Goal: Information Seeking & Learning: Check status

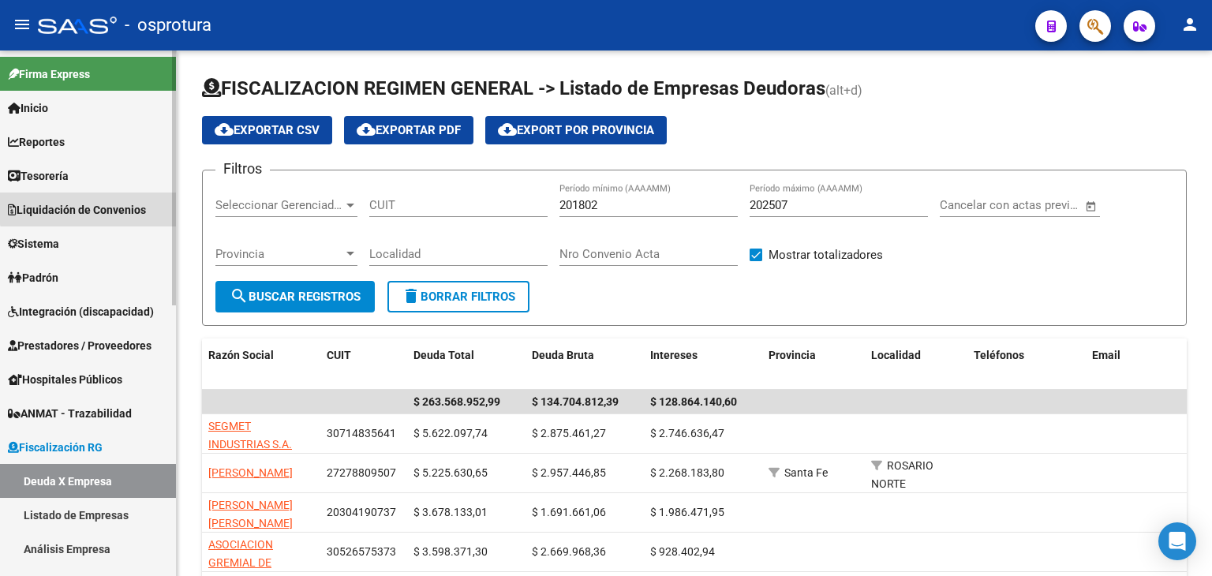
click at [132, 196] on link "Liquidación de Convenios" at bounding box center [88, 210] width 176 height 34
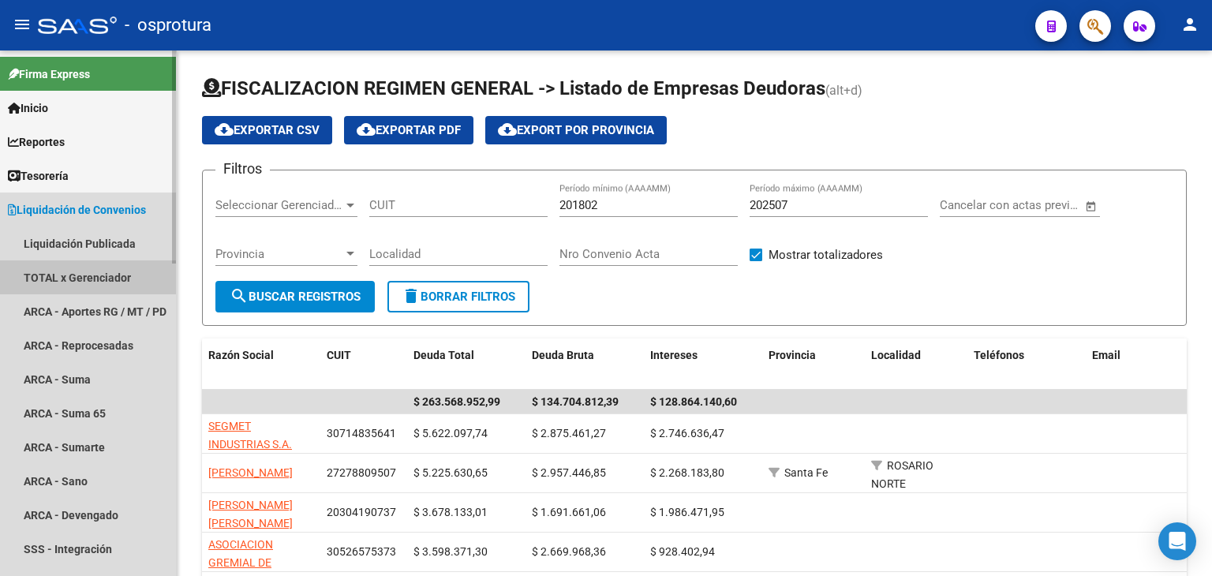
click at [86, 279] on link "TOTAL x Gerenciador" at bounding box center [88, 277] width 176 height 34
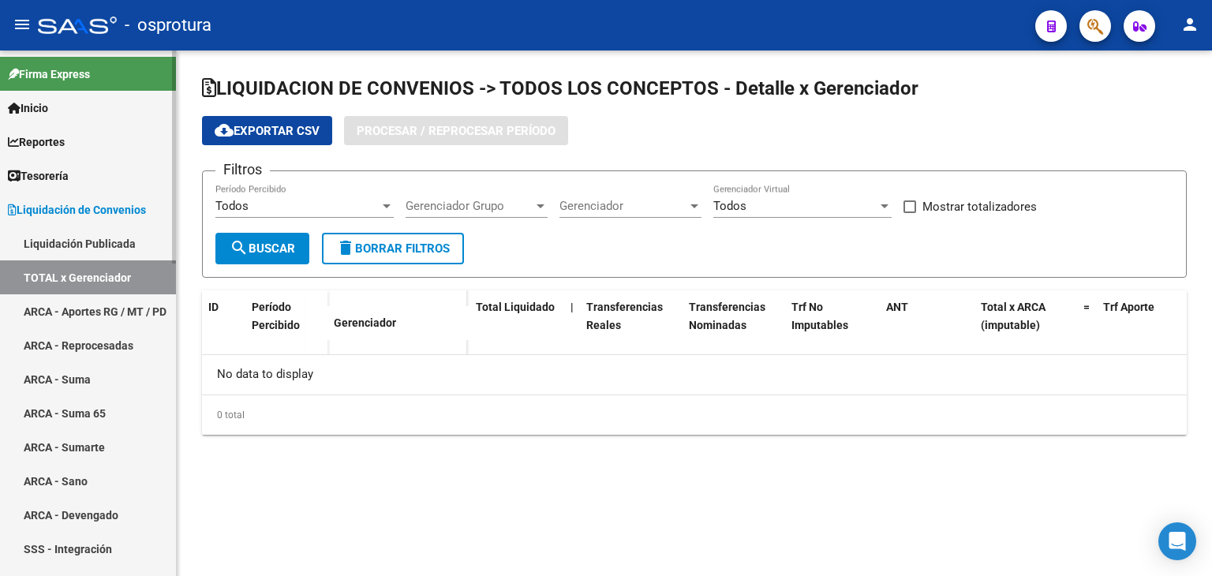
checkbox input "true"
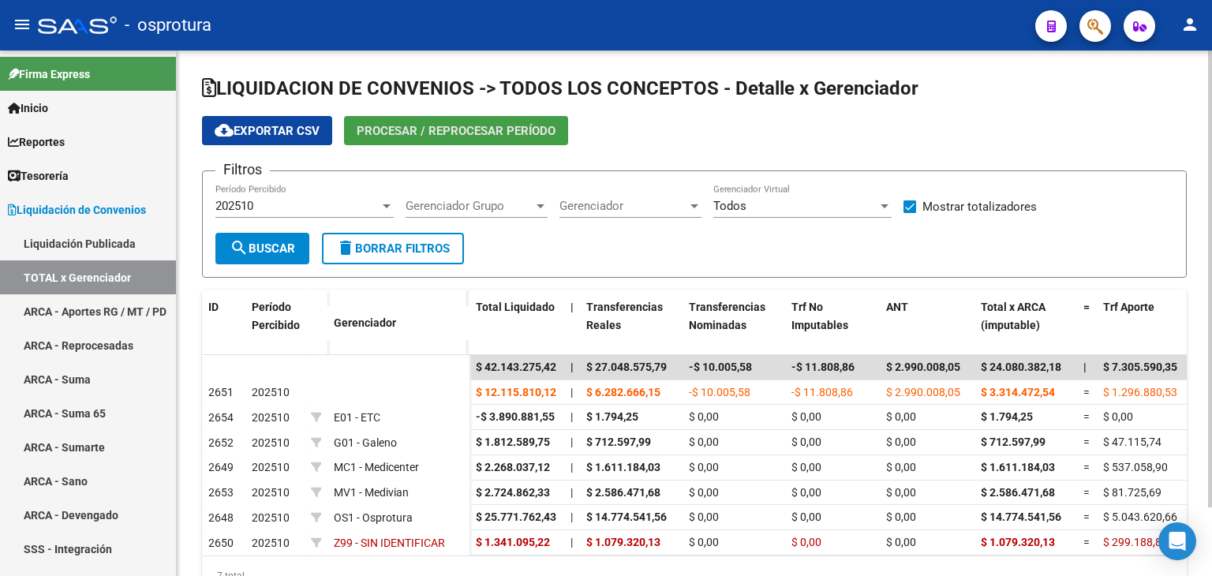
click at [527, 133] on span "Procesar / Reprocesar período" at bounding box center [456, 131] width 199 height 14
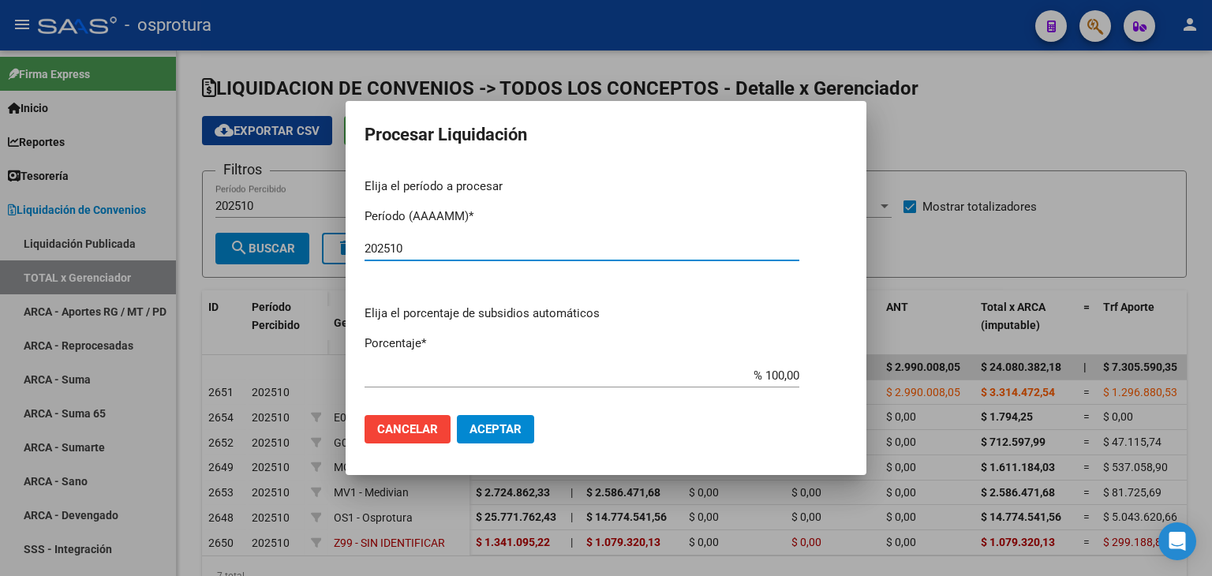
type input "202510"
click at [502, 429] on span "Aceptar" at bounding box center [496, 429] width 52 height 14
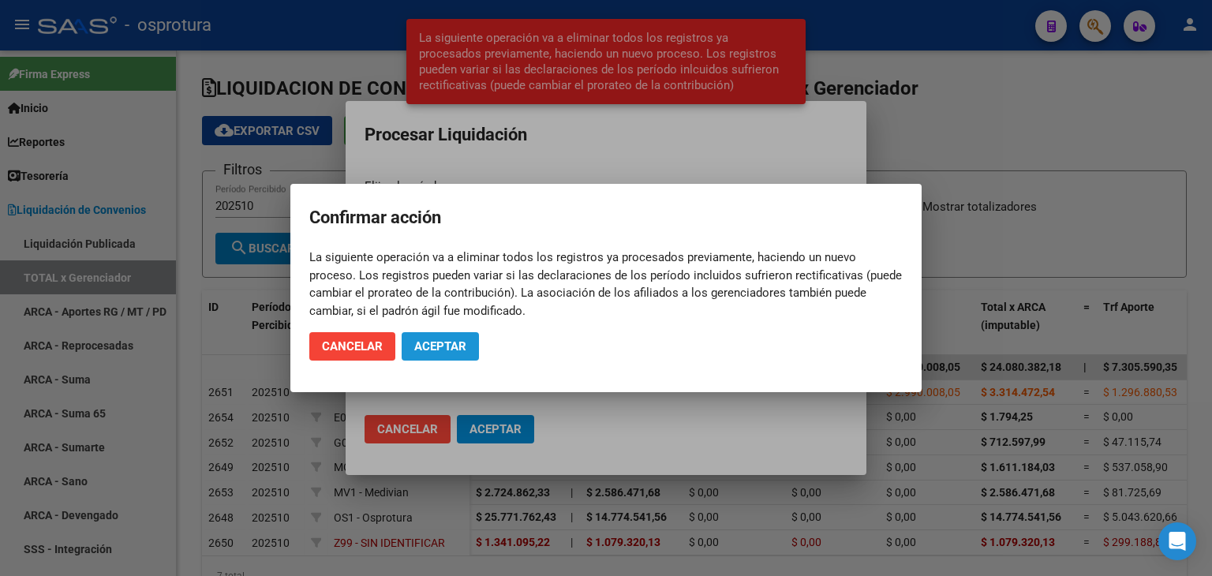
click at [451, 343] on span "Aceptar" at bounding box center [440, 346] width 52 height 14
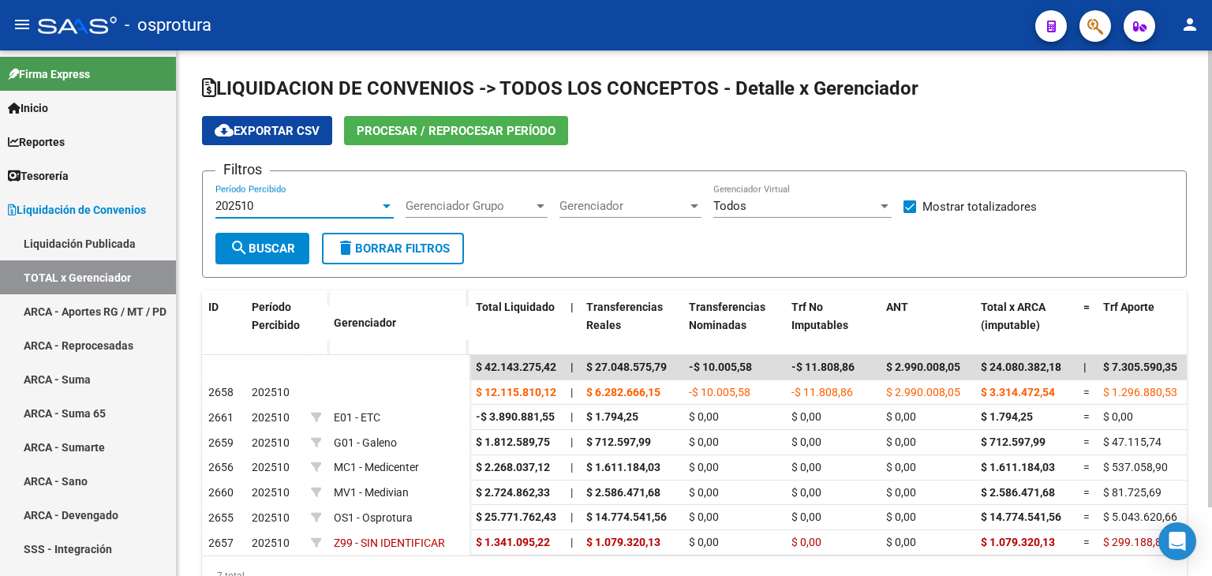
click at [316, 207] on div "202510" at bounding box center [297, 206] width 164 height 14
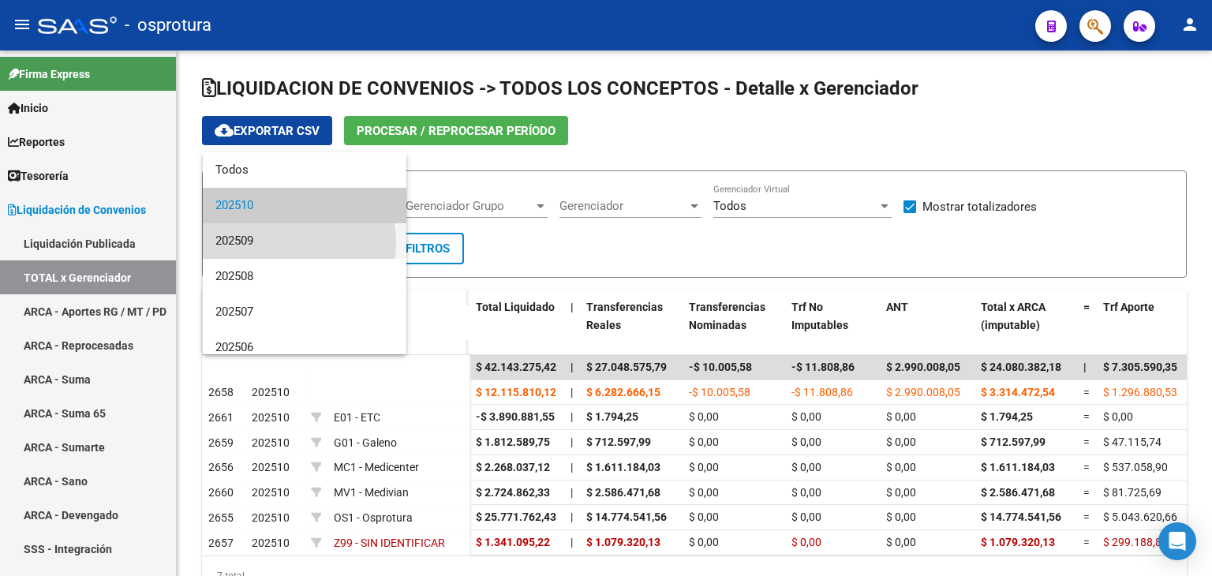
click at [282, 243] on span "202509" at bounding box center [304, 241] width 178 height 36
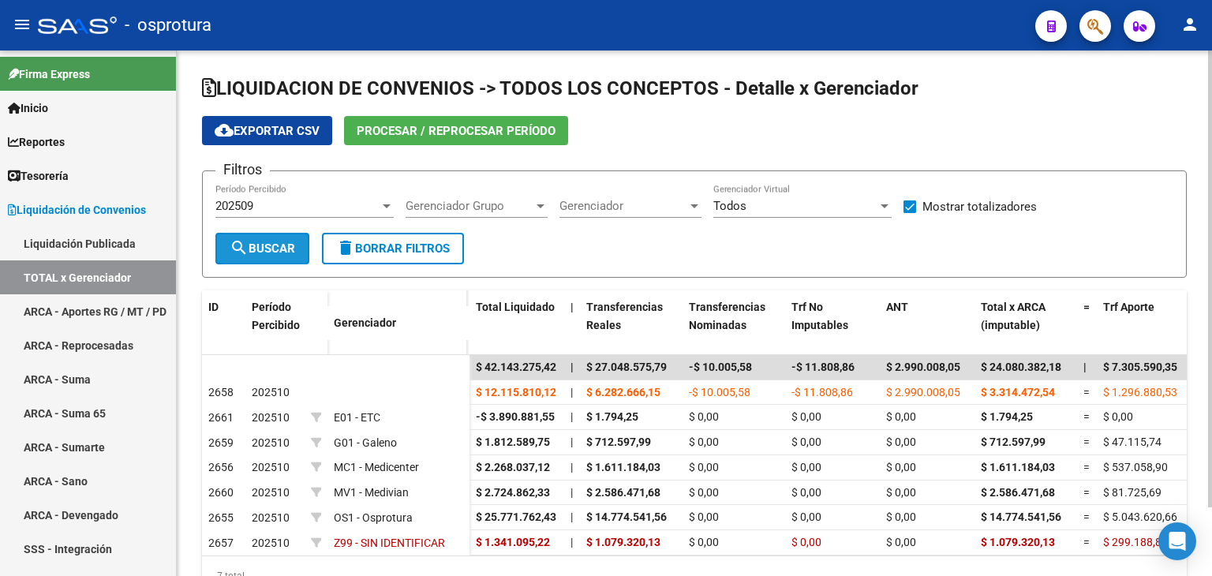
click at [262, 244] on span "search Buscar" at bounding box center [263, 249] width 66 height 14
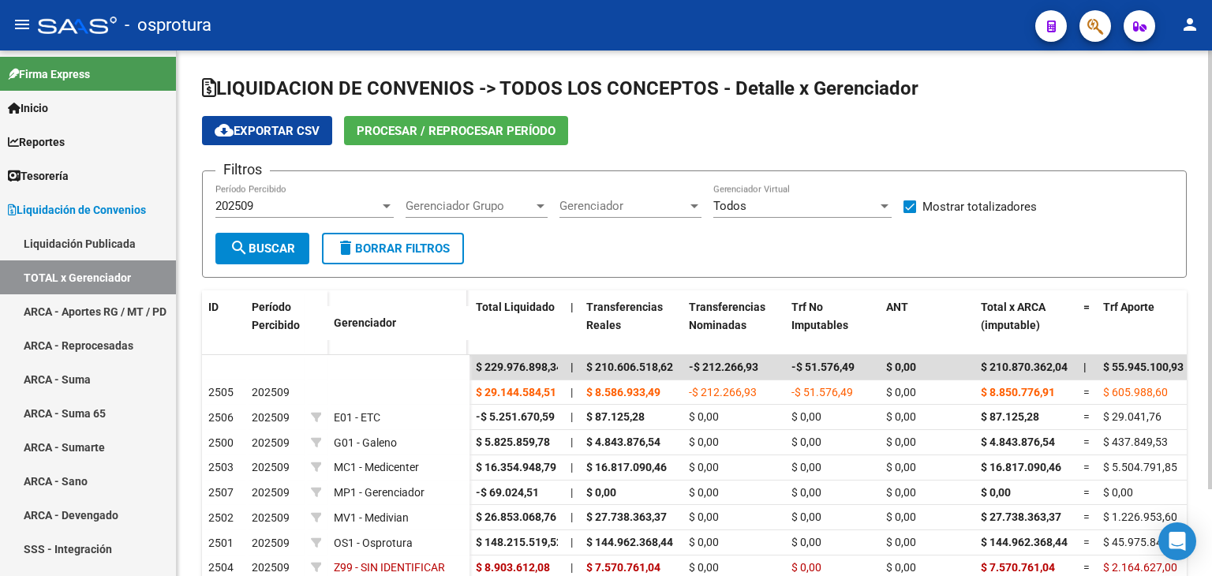
click at [350, 203] on div "202509" at bounding box center [297, 206] width 164 height 14
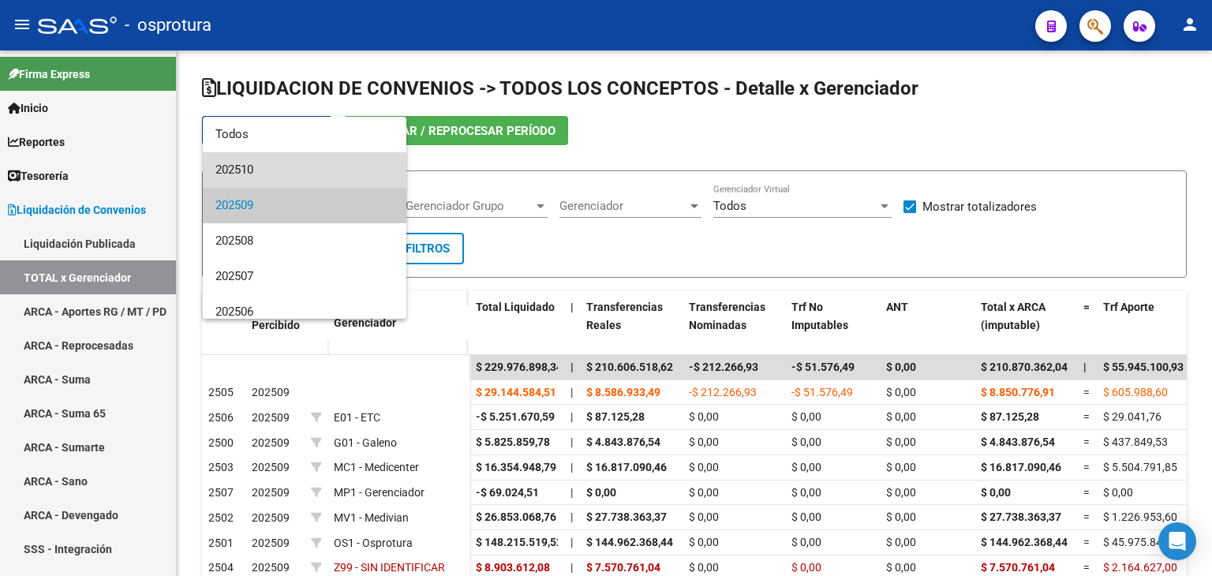
click at [306, 168] on span "202510" at bounding box center [304, 170] width 178 height 36
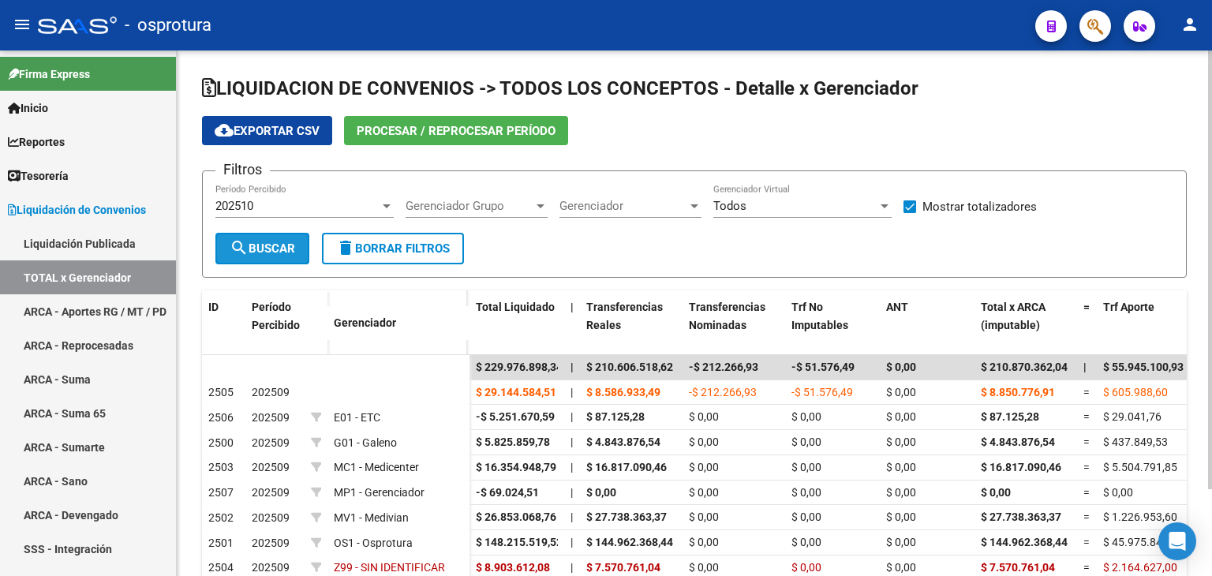
click at [269, 250] on span "search Buscar" at bounding box center [263, 249] width 66 height 14
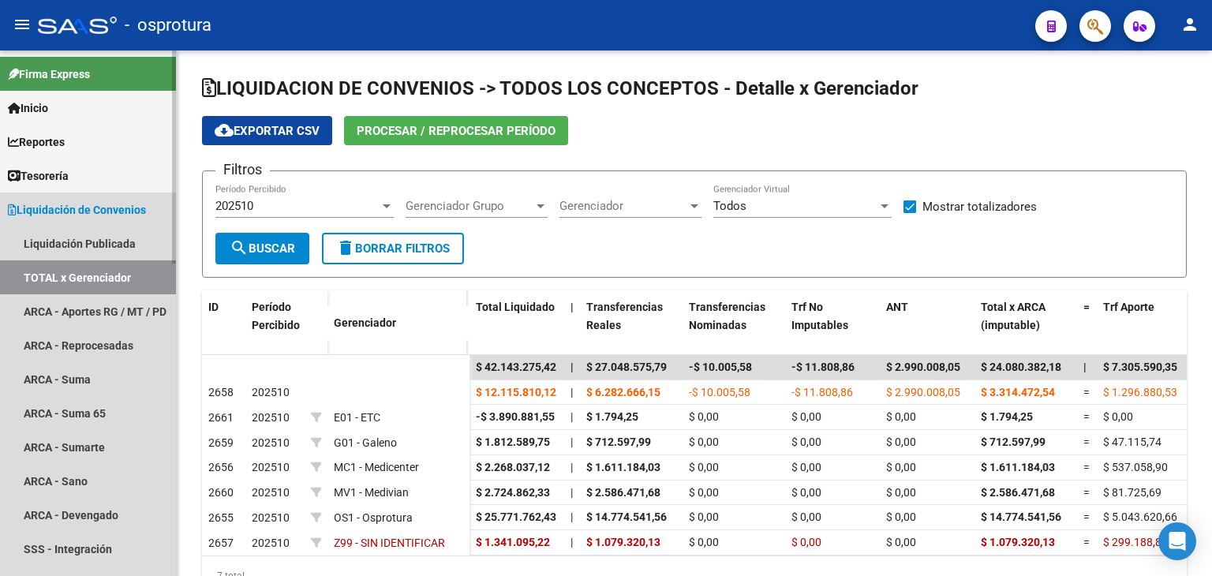
click at [113, 270] on link "TOTAL x Gerenciador" at bounding box center [88, 277] width 176 height 34
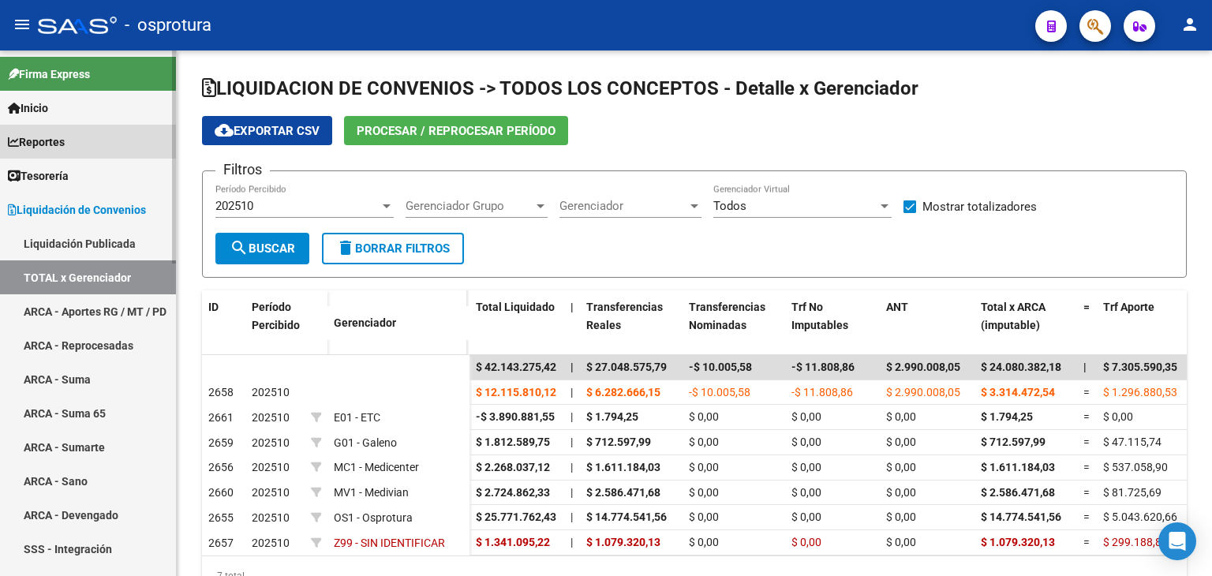
click at [102, 144] on link "Reportes" at bounding box center [88, 142] width 176 height 34
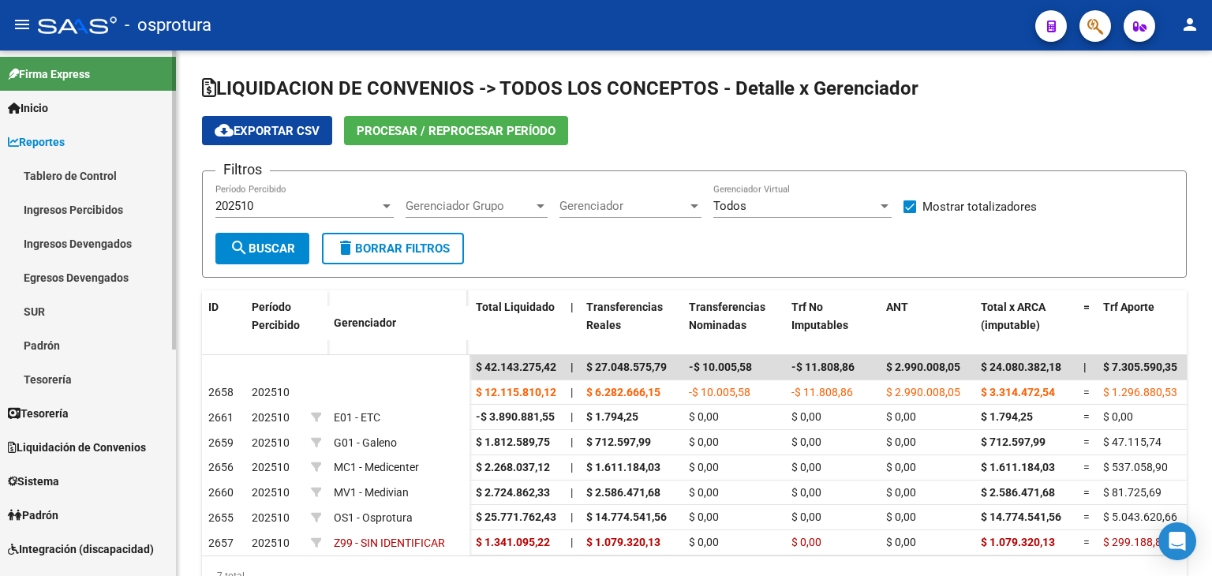
click at [56, 347] on link "Padrón" at bounding box center [88, 345] width 176 height 34
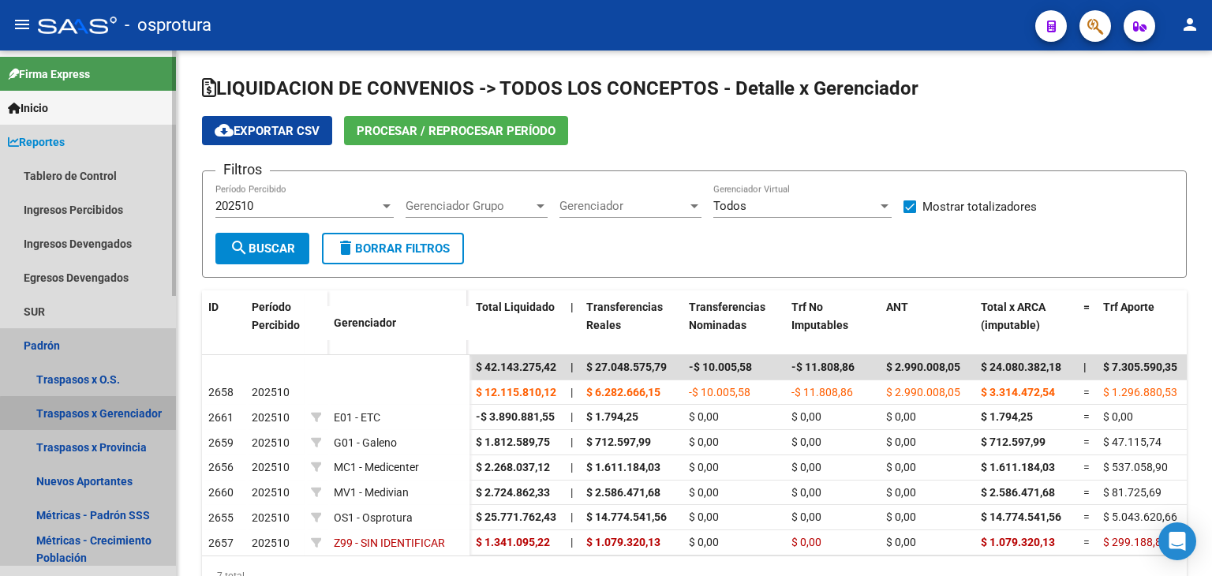
click at [139, 418] on link "Traspasos x Gerenciador" at bounding box center [88, 413] width 176 height 34
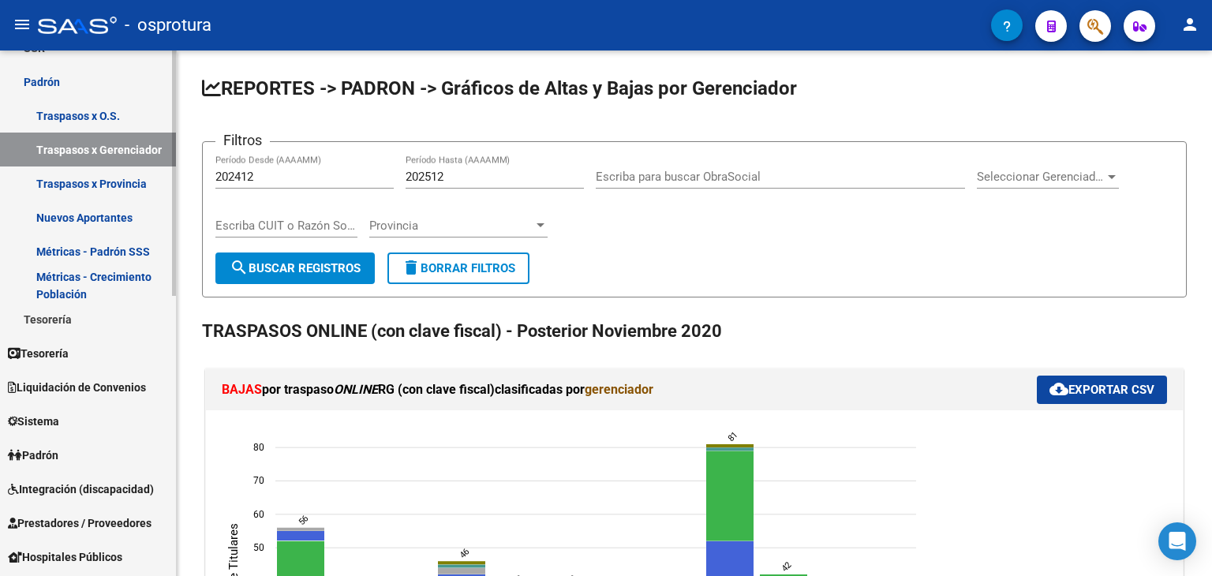
scroll to position [410, 0]
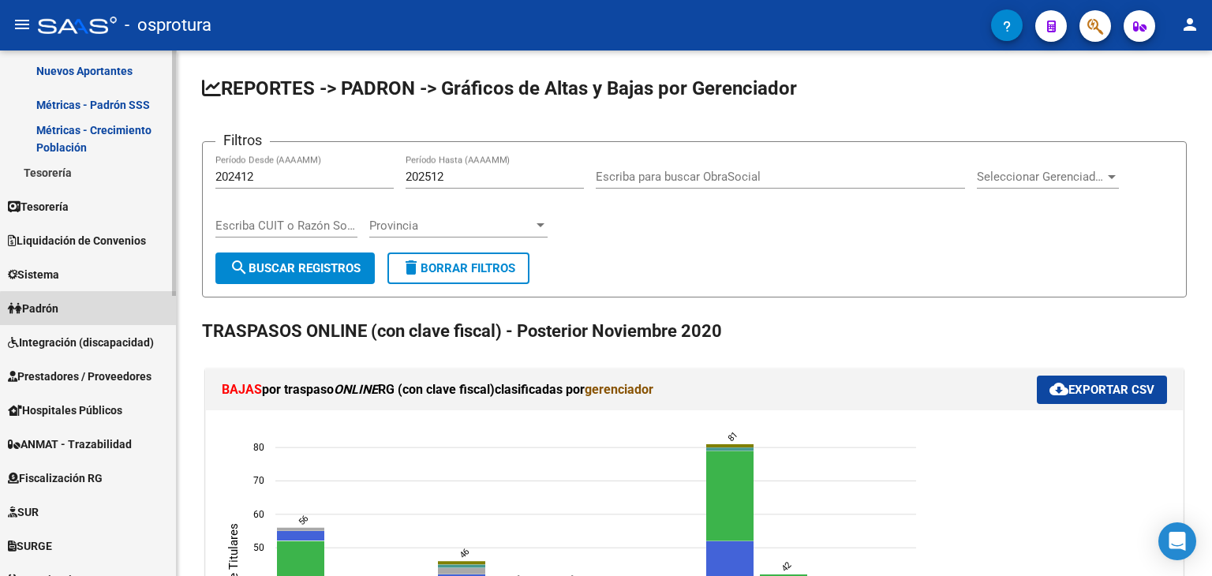
click at [95, 310] on link "Padrón" at bounding box center [88, 308] width 176 height 34
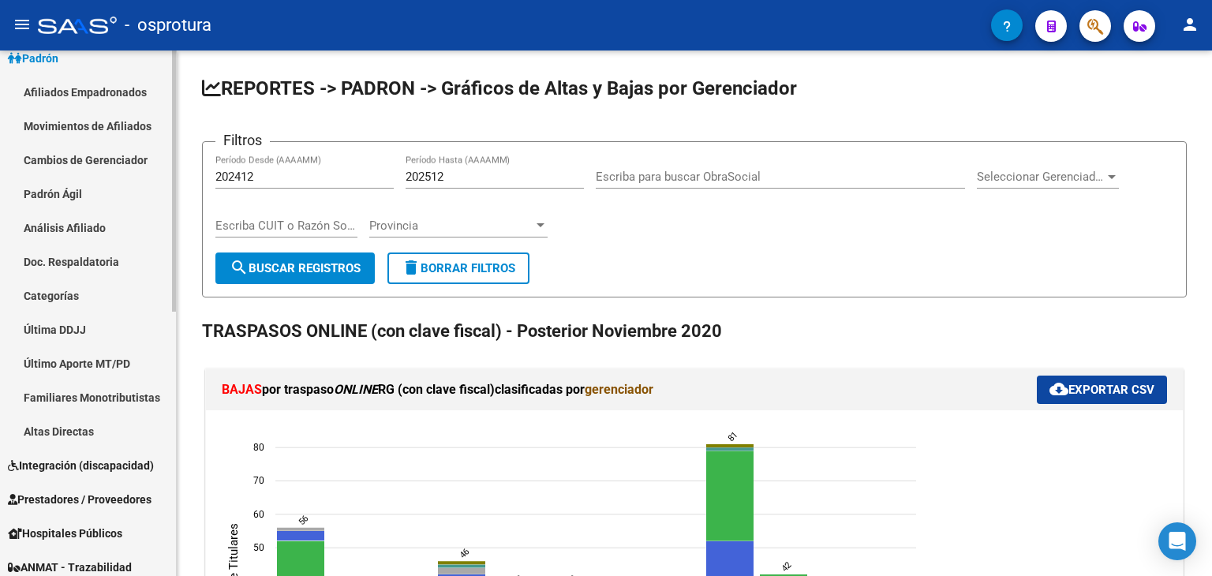
scroll to position [215, 0]
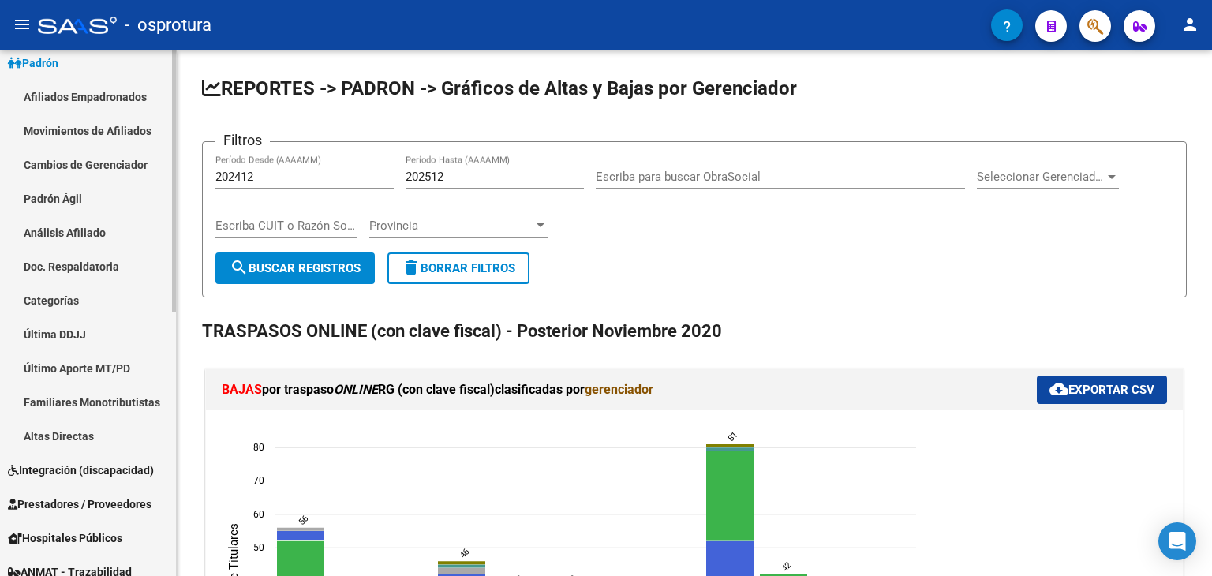
click at [189, 171] on mat-sidenav-container "Firma Express Inicio Calendario SSS Instructivos Contacto OS Reportes Tablero d…" at bounding box center [606, 314] width 1212 height 526
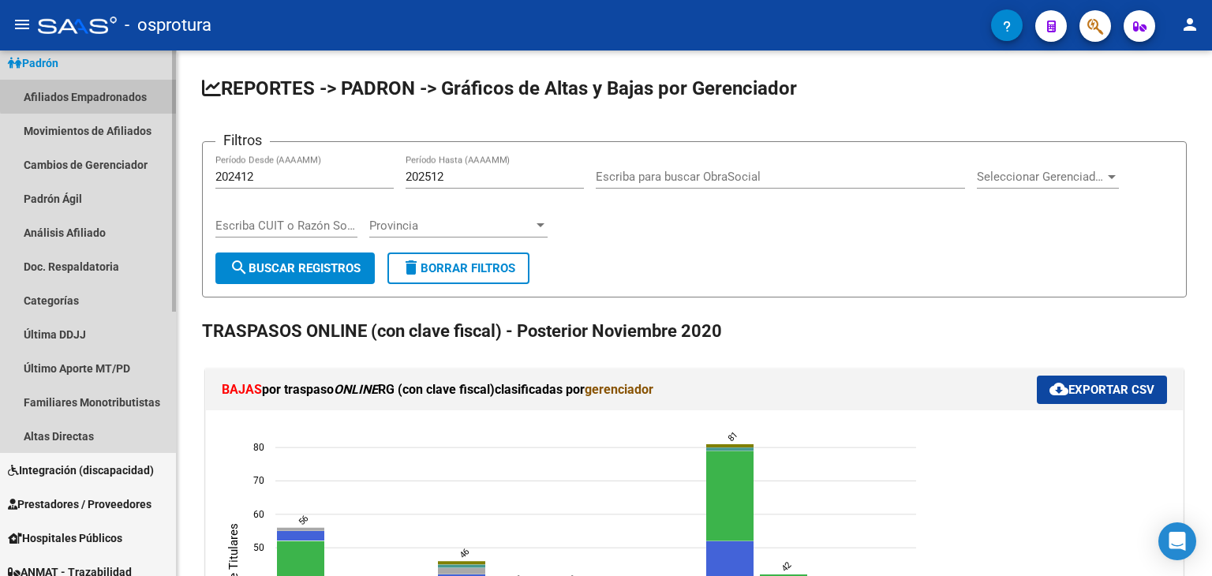
click at [128, 92] on link "Afiliados Empadronados" at bounding box center [88, 97] width 176 height 34
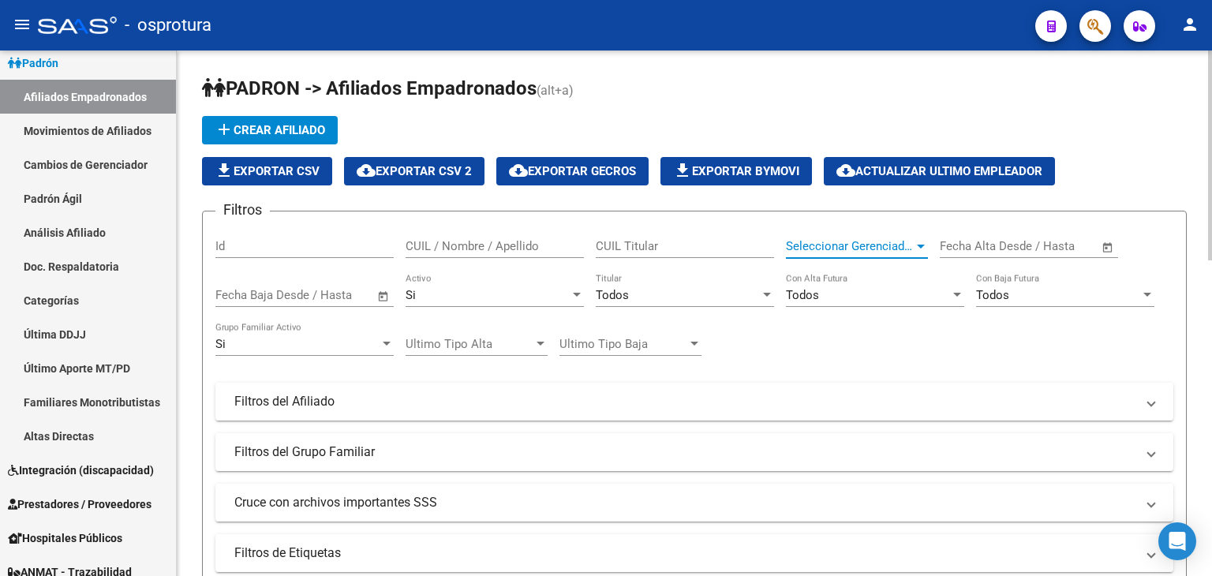
click at [867, 243] on span "Seleccionar Gerenciador" at bounding box center [850, 246] width 128 height 14
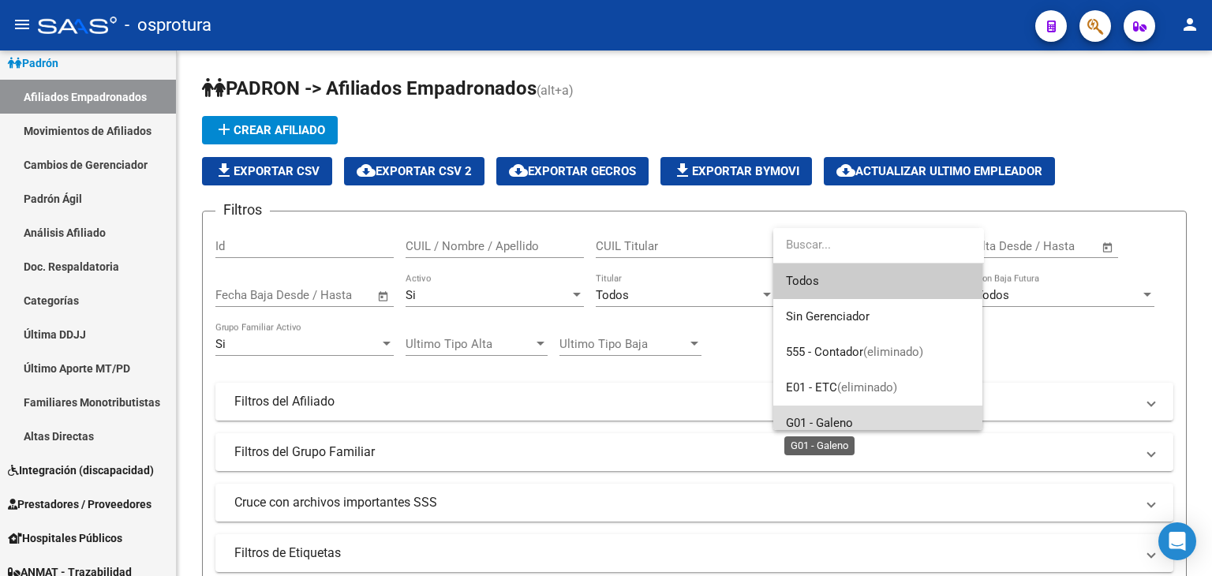
click at [844, 424] on span "G01 - Galeno" at bounding box center [819, 423] width 67 height 14
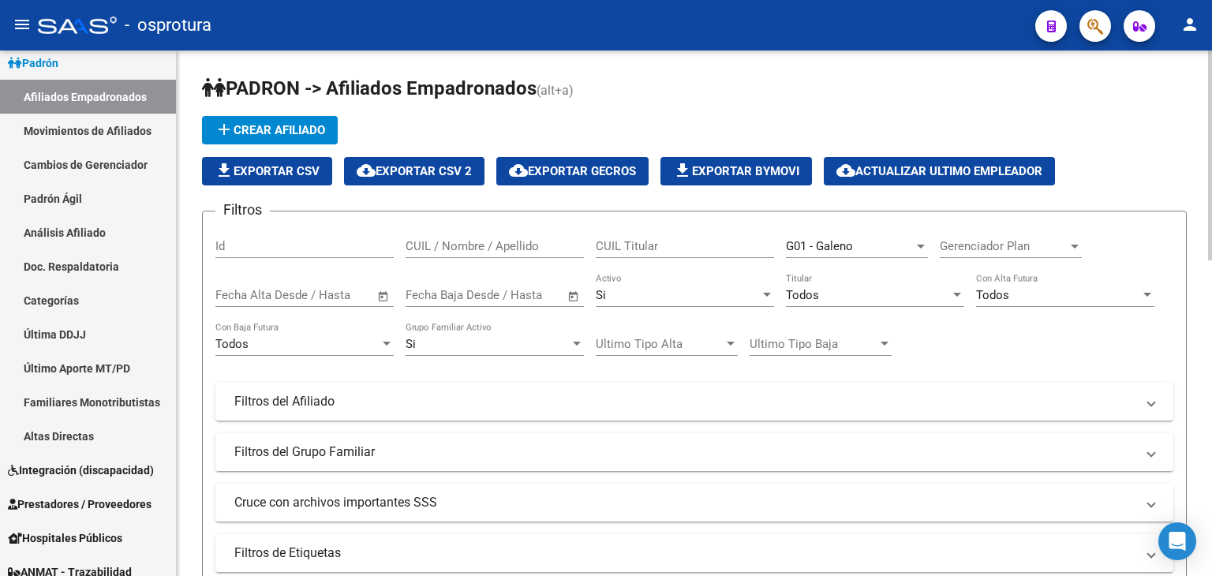
click at [1008, 364] on div "Filtros Id CUIL / Nombre / Apellido CUIL Titular G01 - Galeno Seleccionar Geren…" at bounding box center [694, 398] width 958 height 348
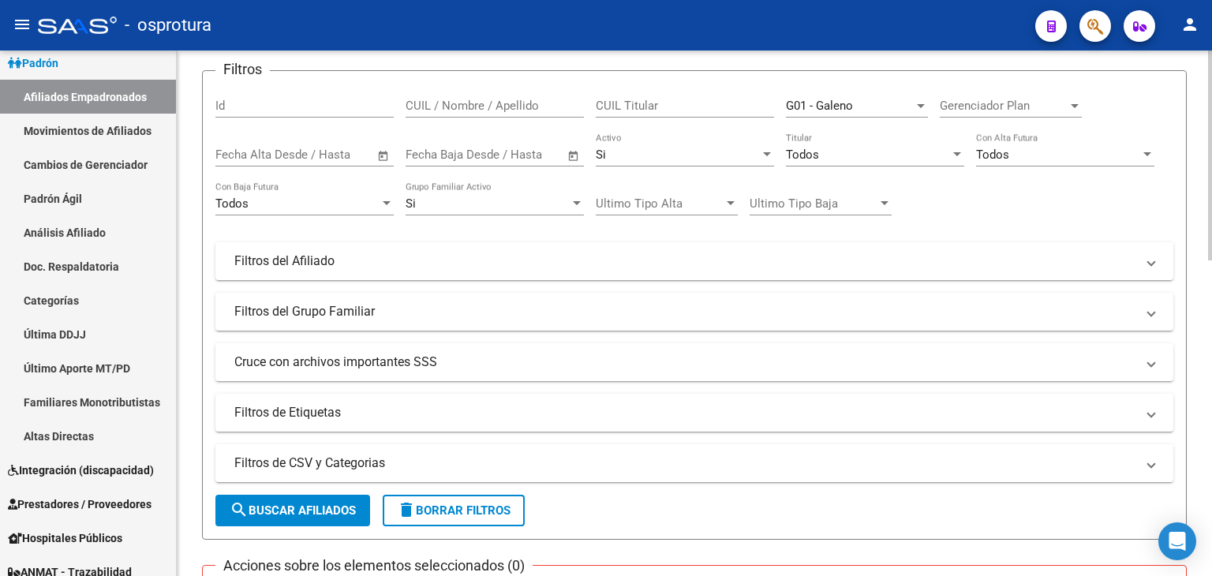
scroll to position [223, 0]
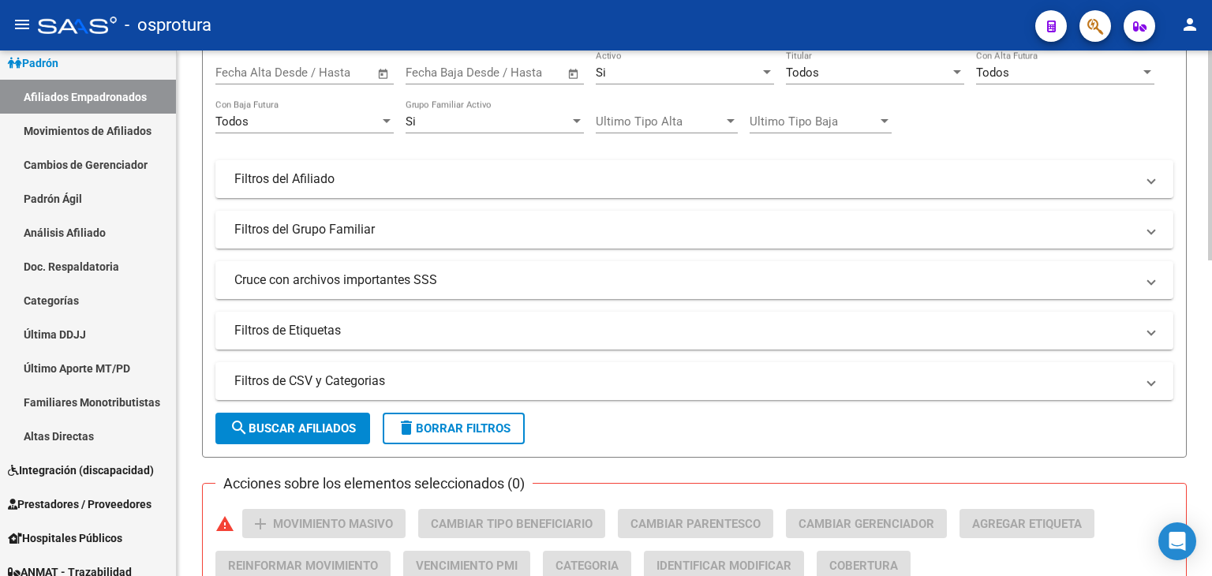
click at [1207, 342] on div "PADRON -> Afiliados Empadronados (alt+a) add Crear Afiliado file_download Expor…" at bounding box center [696, 481] width 1039 height 1306
click at [253, 424] on span "search Buscar Afiliados" at bounding box center [293, 428] width 126 height 14
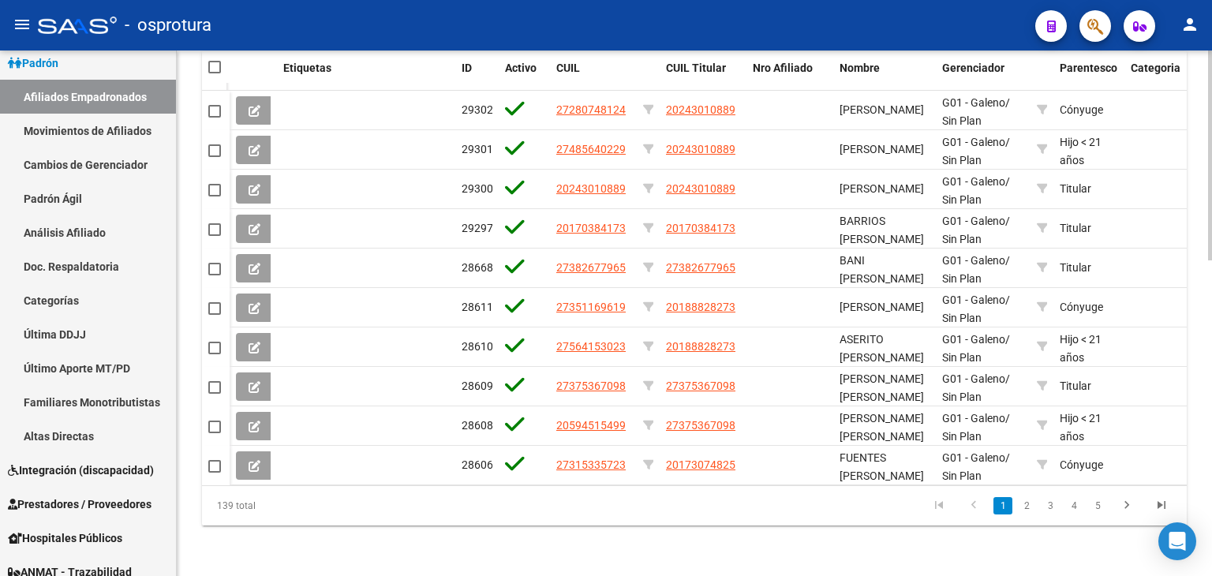
scroll to position [784, 0]
click at [1025, 515] on link "2" at bounding box center [1026, 505] width 19 height 17
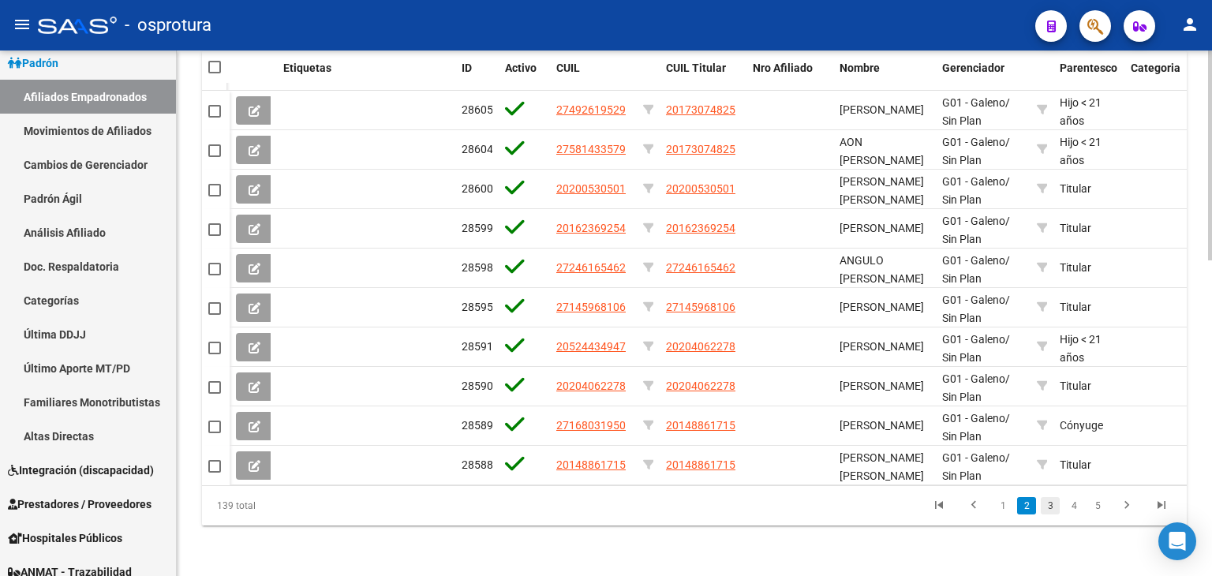
click at [1051, 512] on link "3" at bounding box center [1050, 505] width 19 height 17
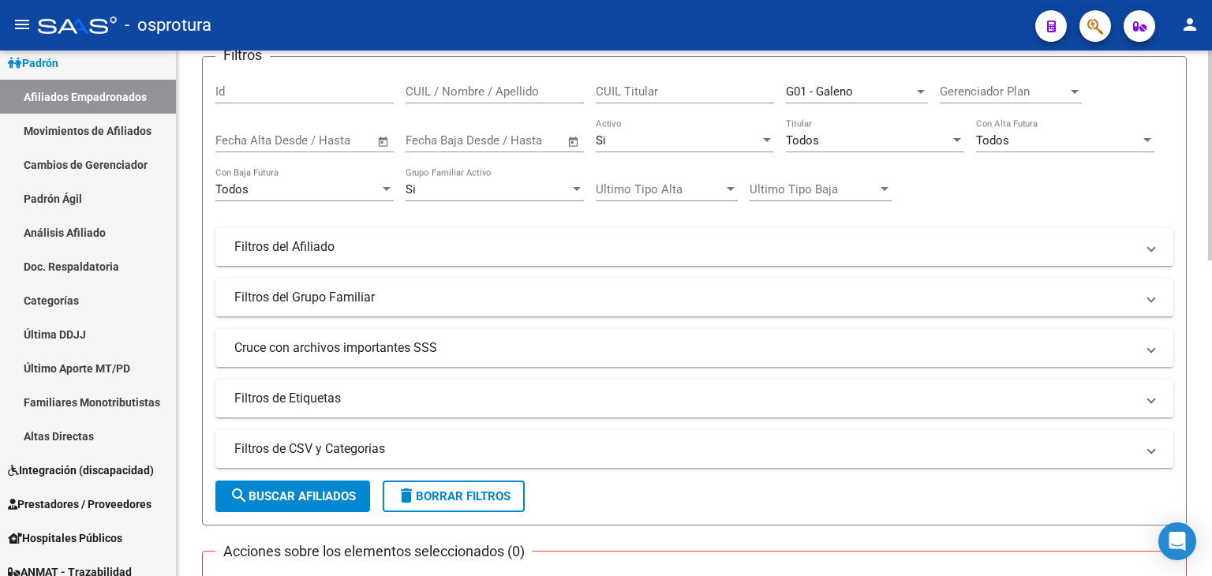
scroll to position [149, 0]
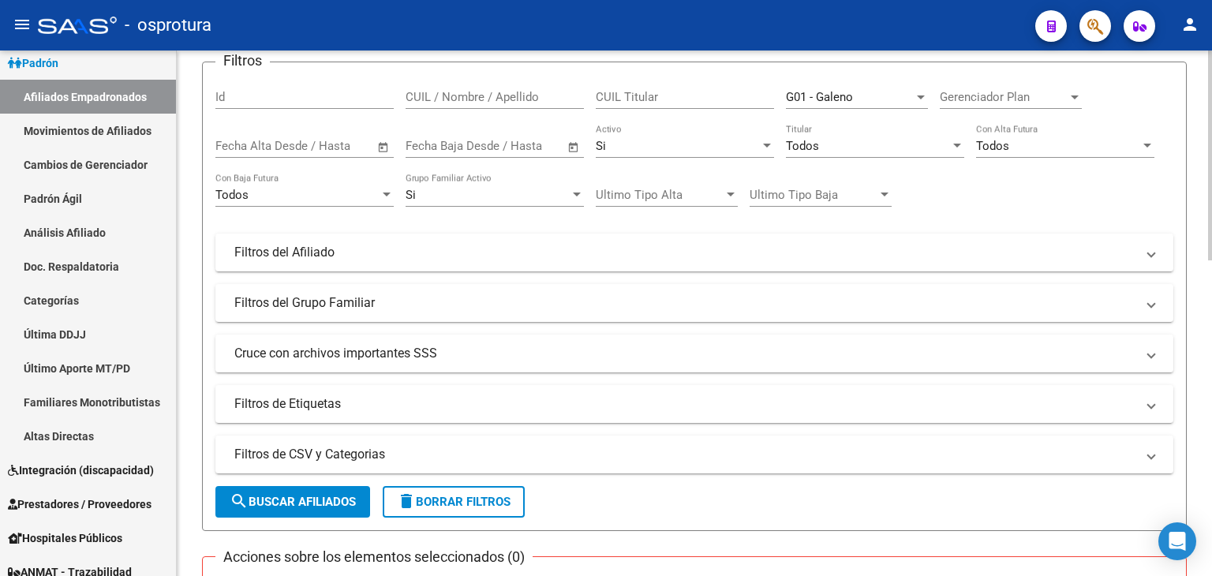
click at [1210, 137] on div at bounding box center [1210, 215] width 4 height 210
click at [1155, 251] on span at bounding box center [1151, 252] width 6 height 17
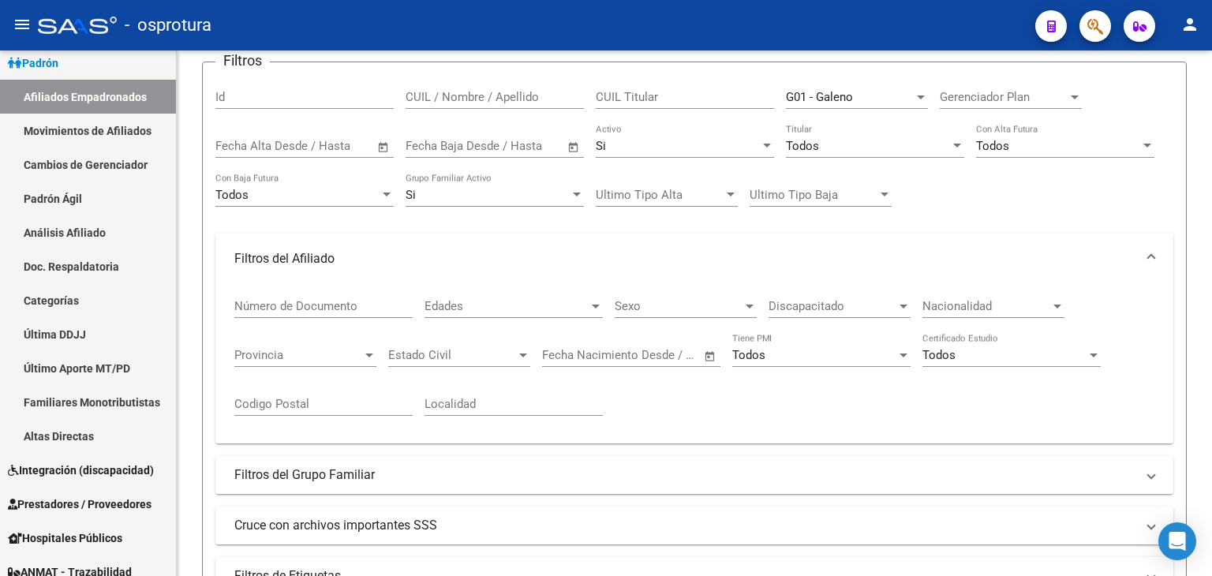
click at [1155, 251] on mat-expansion-panel-header "Filtros del Afiliado" at bounding box center [694, 259] width 958 height 51
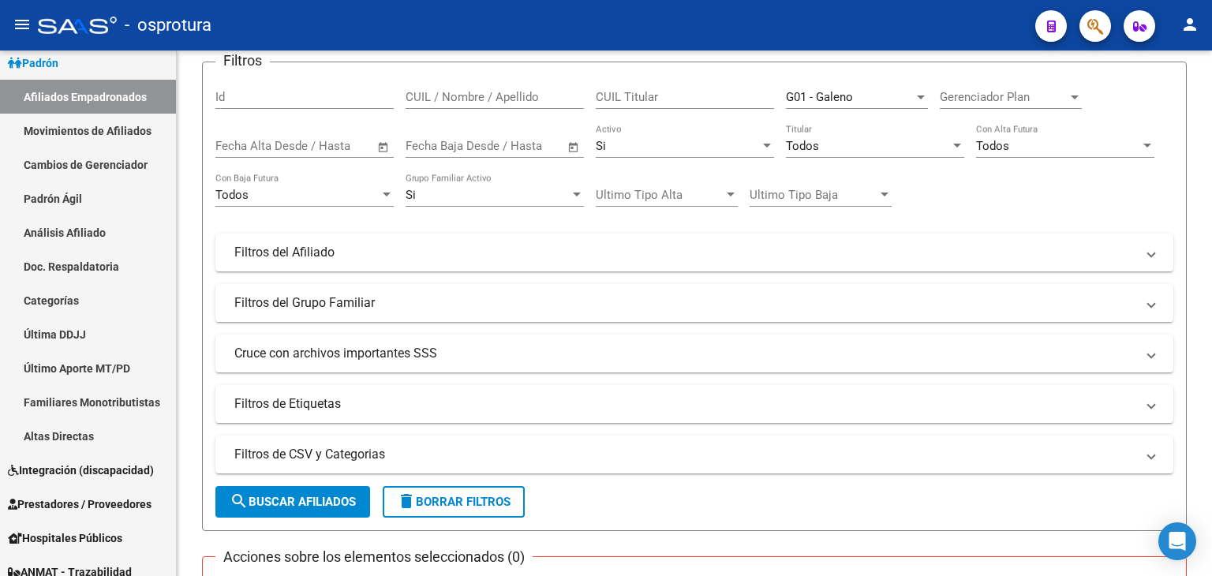
click at [1148, 307] on span at bounding box center [1151, 302] width 6 height 17
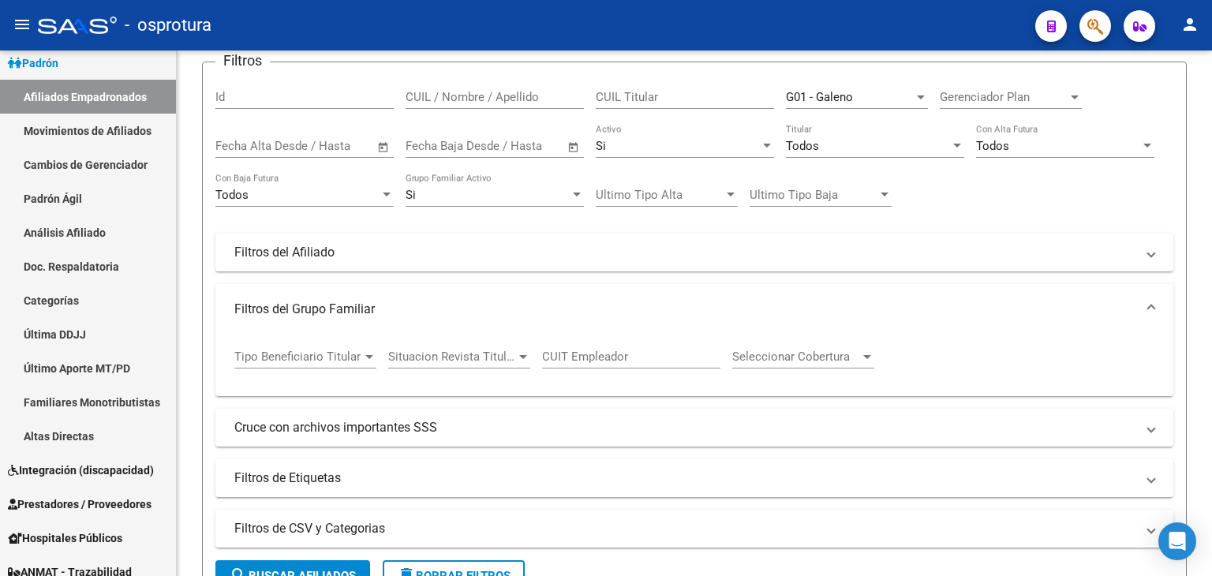
click at [1148, 307] on span at bounding box center [1151, 309] width 6 height 17
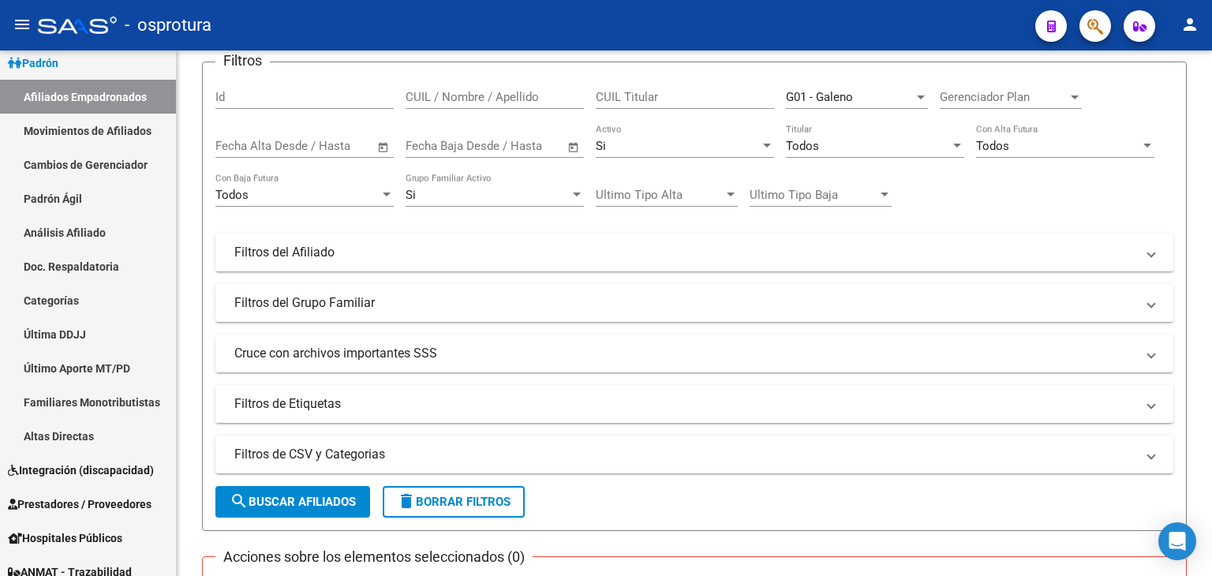
click at [1092, 354] on mat-panel-title "Cruce con archivos importantes SSS" at bounding box center [684, 353] width 901 height 17
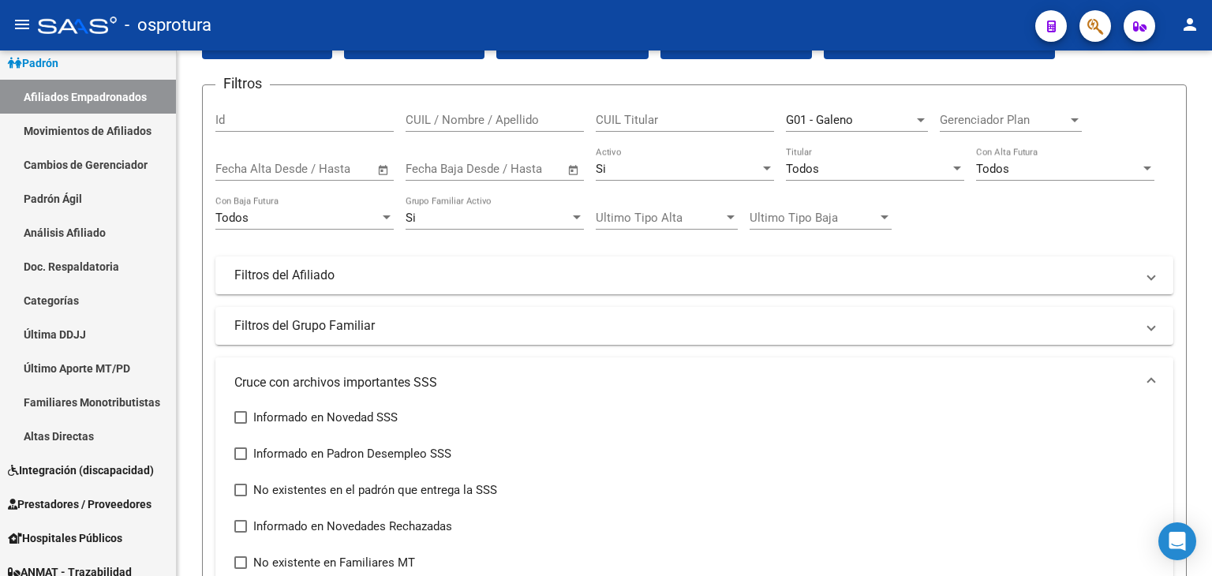
click at [1212, 251] on div at bounding box center [1210, 180] width 4 height 175
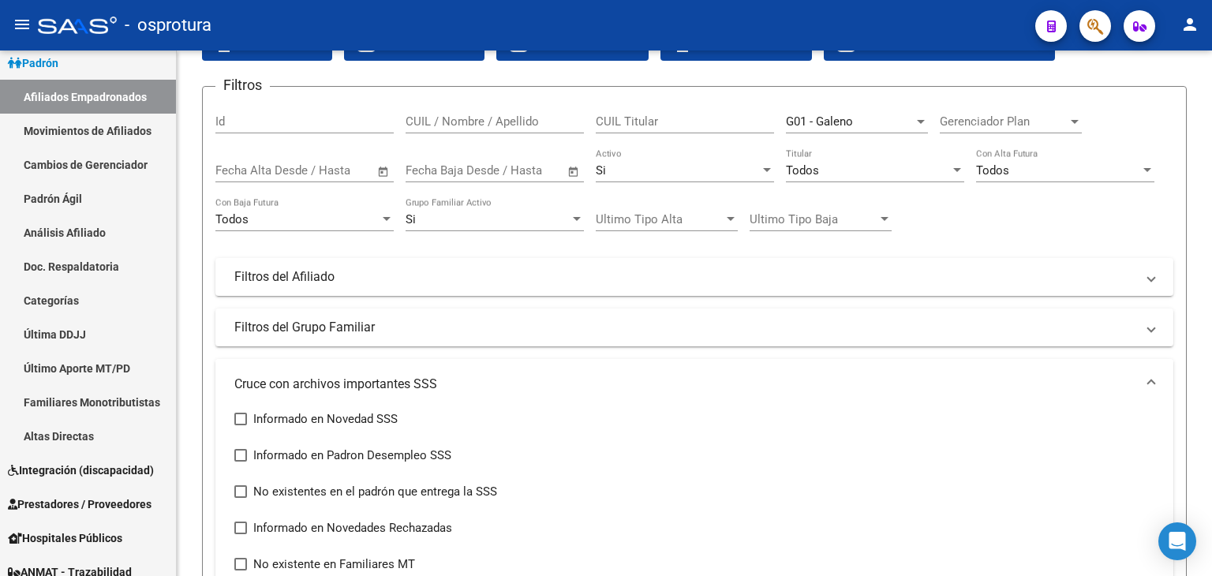
click at [1150, 380] on span at bounding box center [1151, 384] width 6 height 17
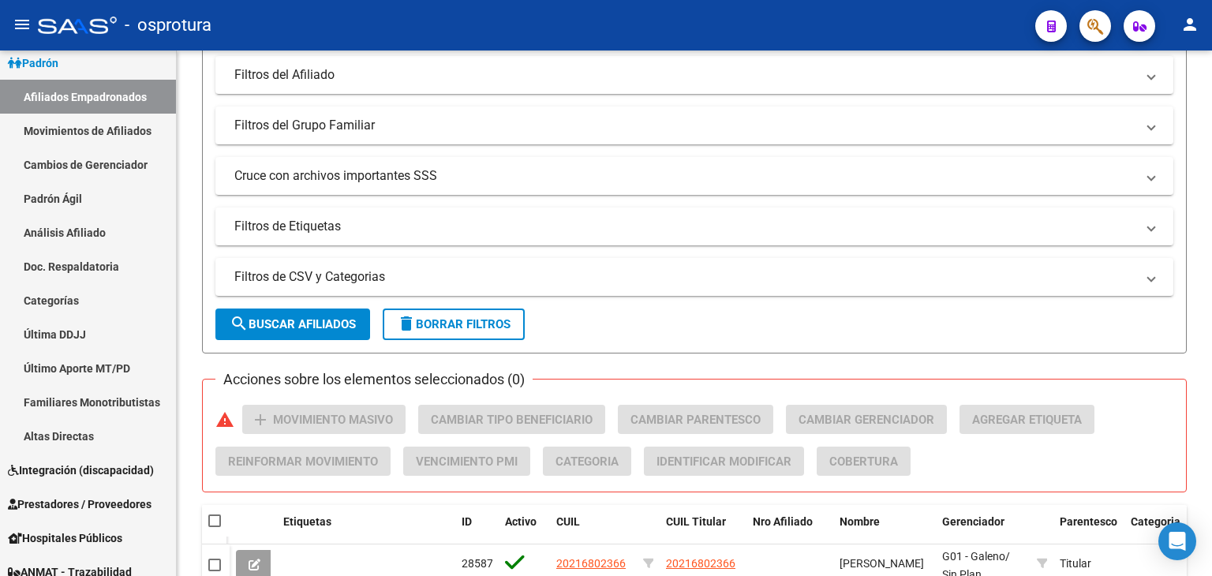
click at [1197, 371] on div "PADRON -> Afiliados Empadronados (alt+a) add Crear Afiliado file_download Expor…" at bounding box center [696, 377] width 1039 height 1306
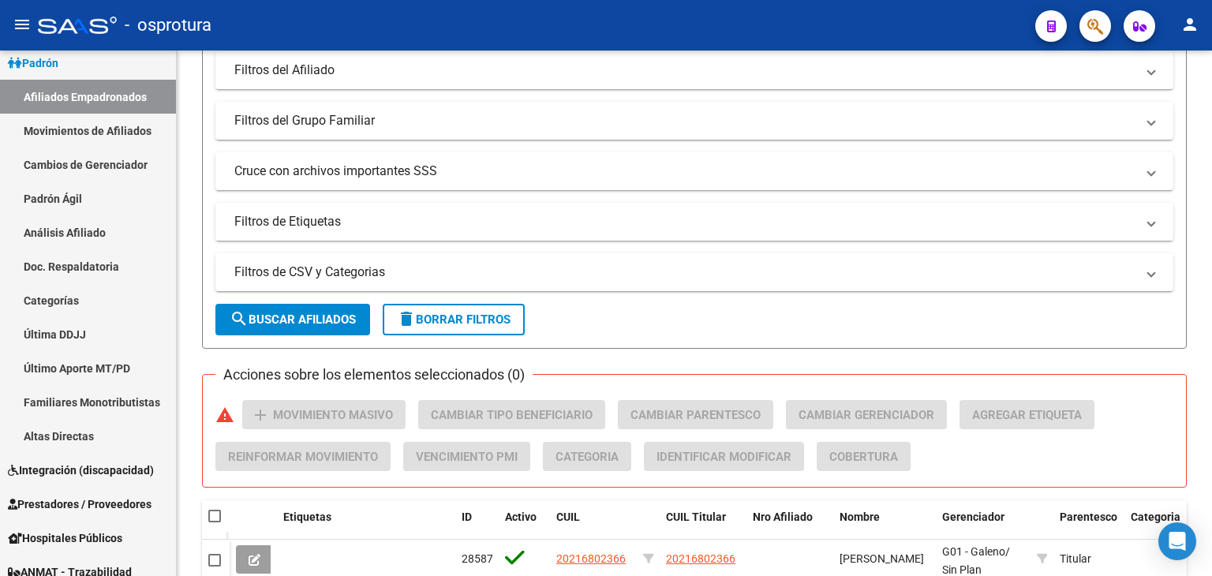
click at [916, 219] on mat-panel-title "Filtros de Etiquetas" at bounding box center [684, 221] width 901 height 17
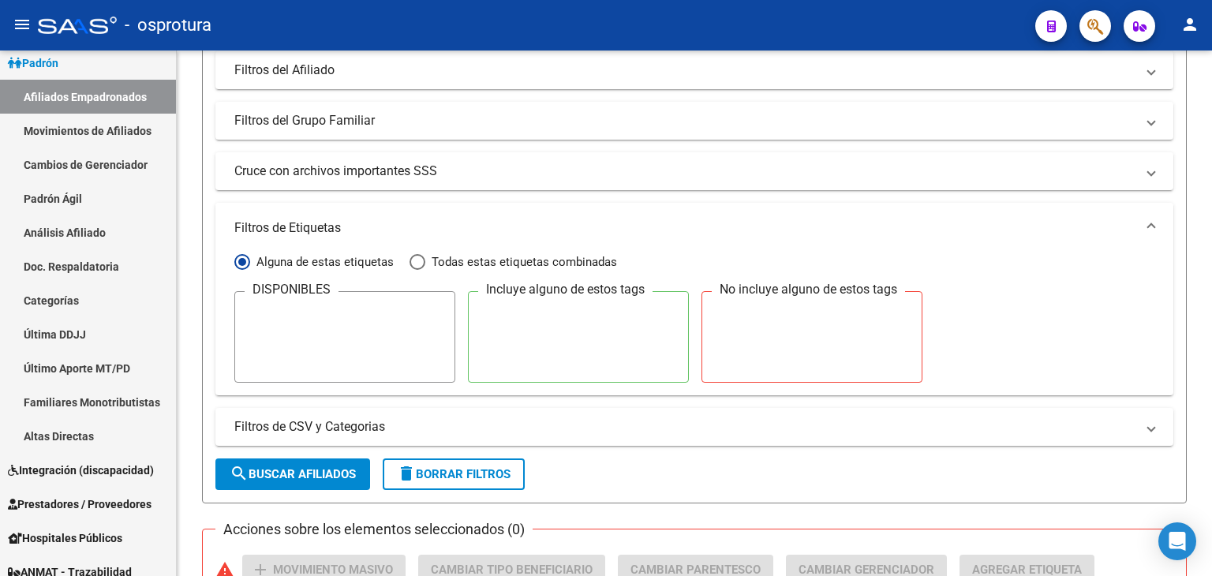
click at [1151, 230] on span at bounding box center [1151, 227] width 6 height 17
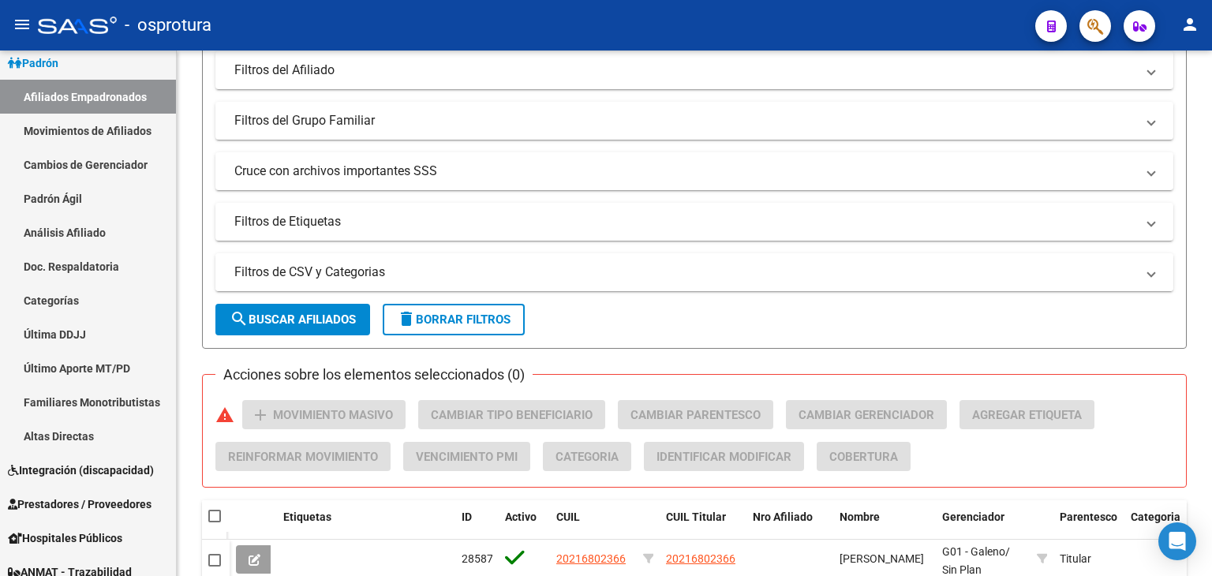
click at [1154, 275] on span at bounding box center [1151, 272] width 6 height 17
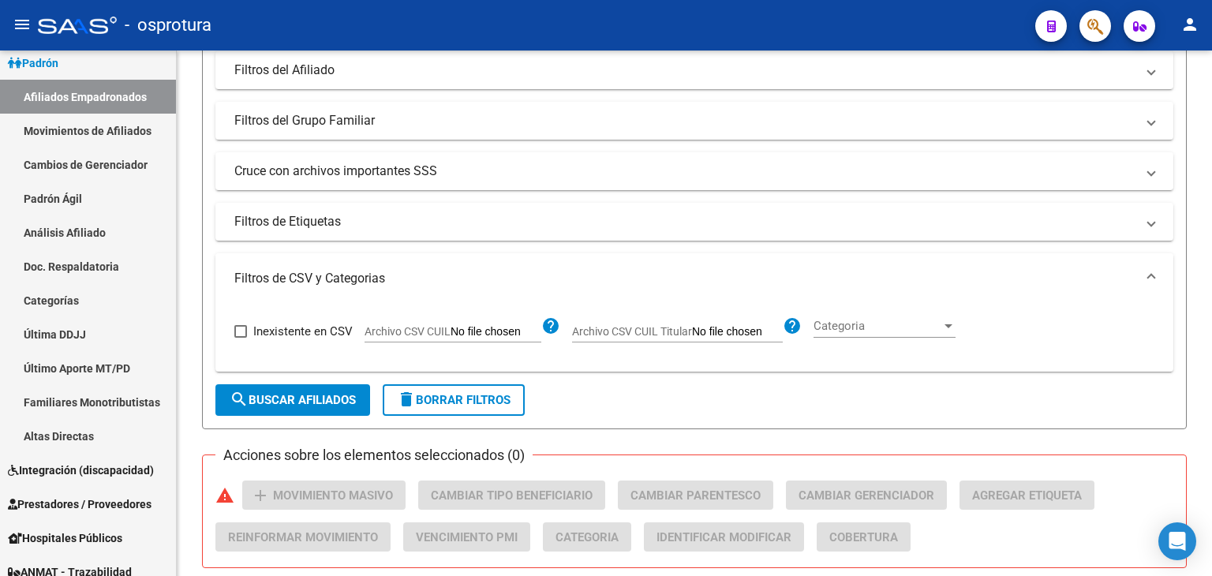
click at [1150, 275] on span at bounding box center [1151, 278] width 6 height 17
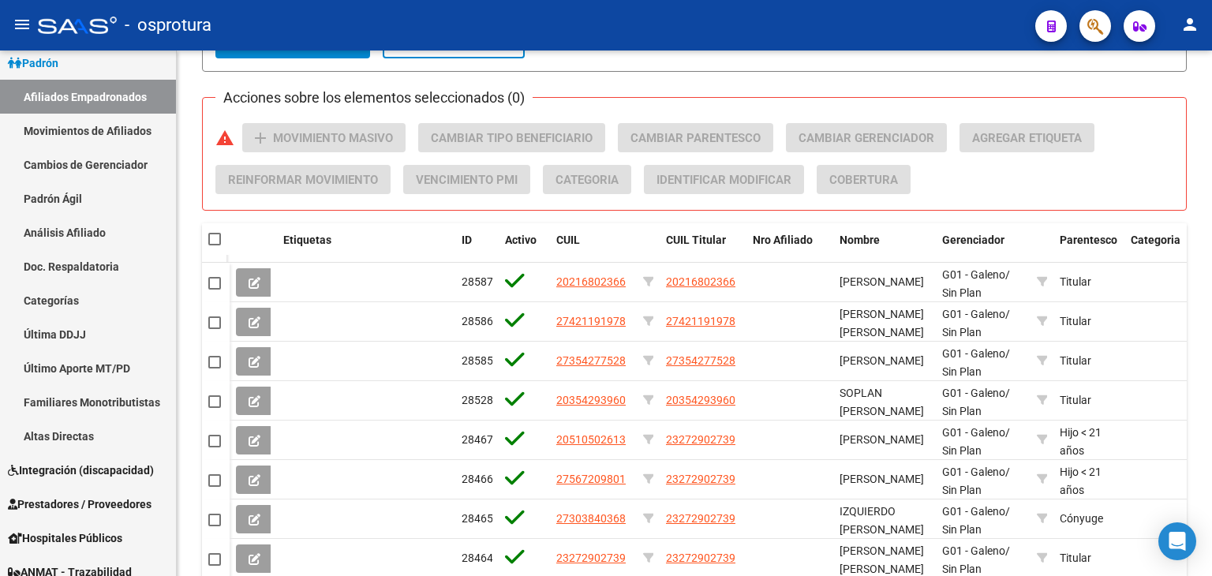
scroll to position [632, 0]
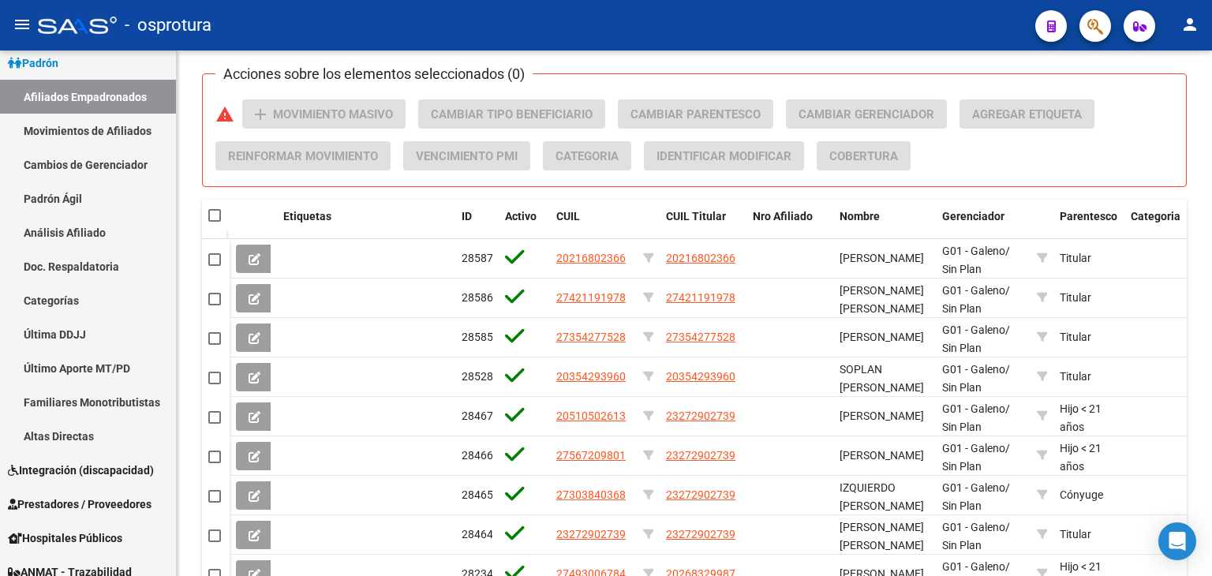
click at [1206, 364] on div "PADRON -> Afiliados Empadronados (alt+a) add Crear Afiliado file_download Expor…" at bounding box center [696, 71] width 1039 height 1306
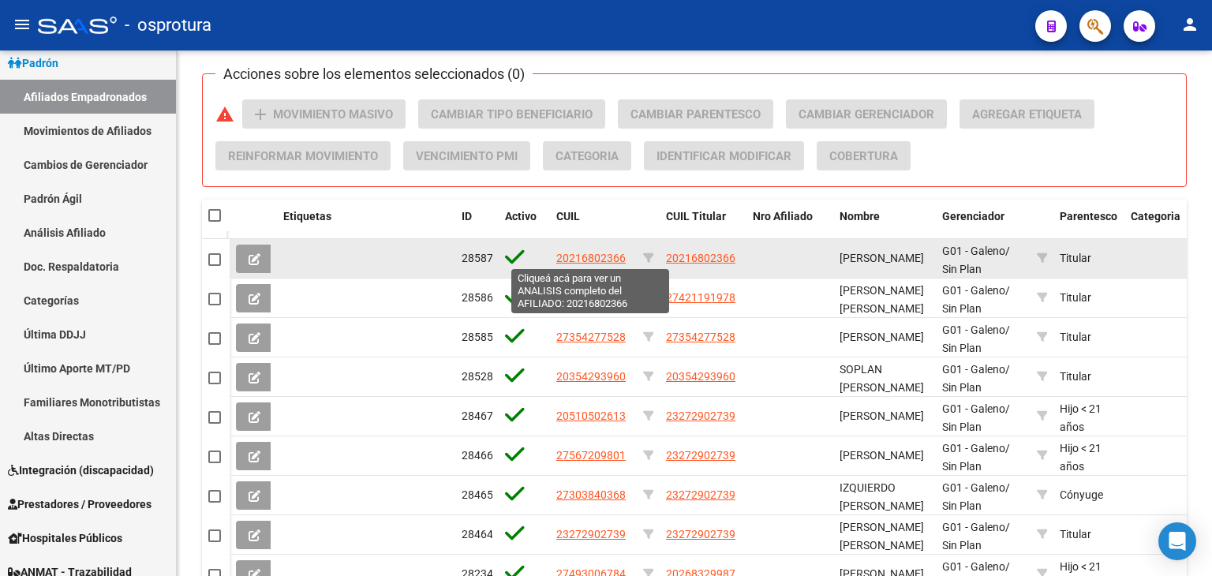
click at [594, 256] on span "20216802366" at bounding box center [590, 258] width 69 height 13
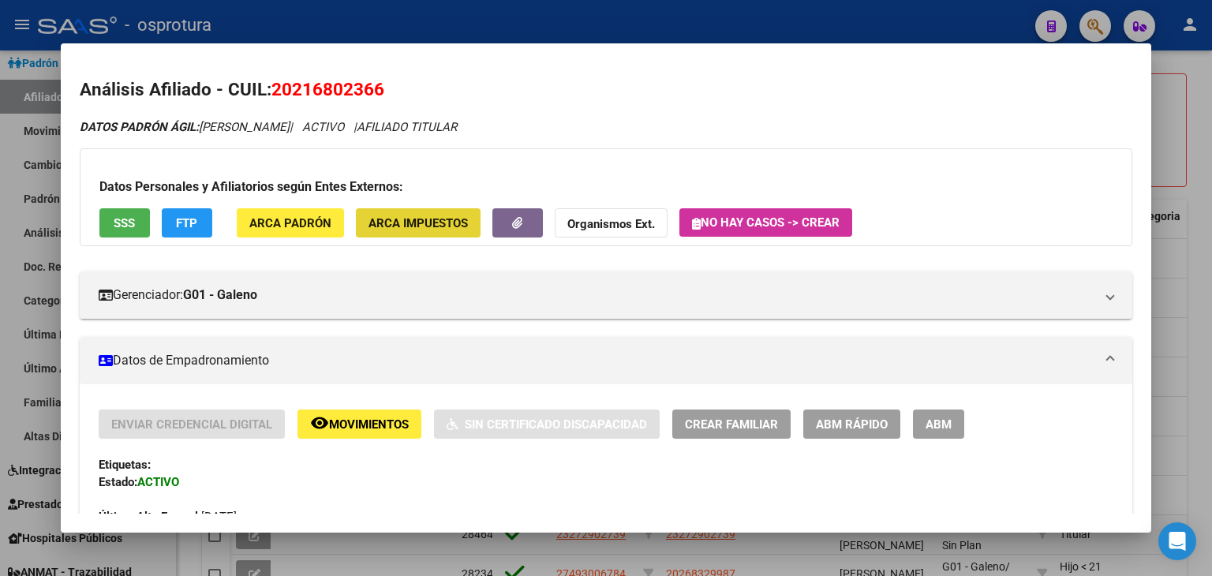
click at [433, 234] on button "ARCA Impuestos" at bounding box center [418, 222] width 125 height 29
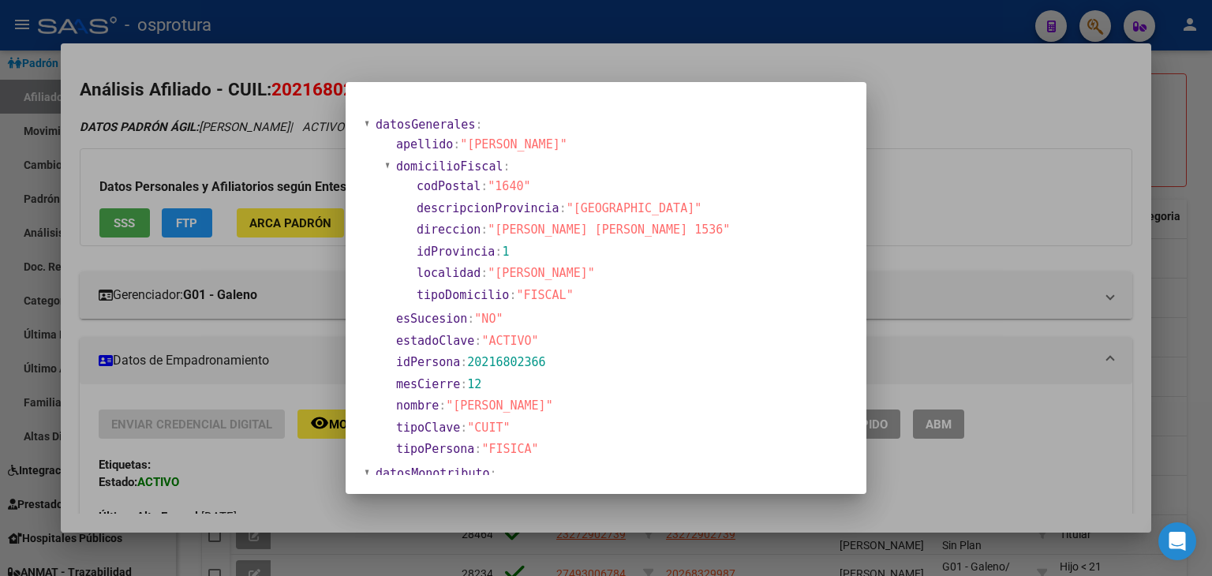
click at [950, 204] on div at bounding box center [606, 288] width 1212 height 576
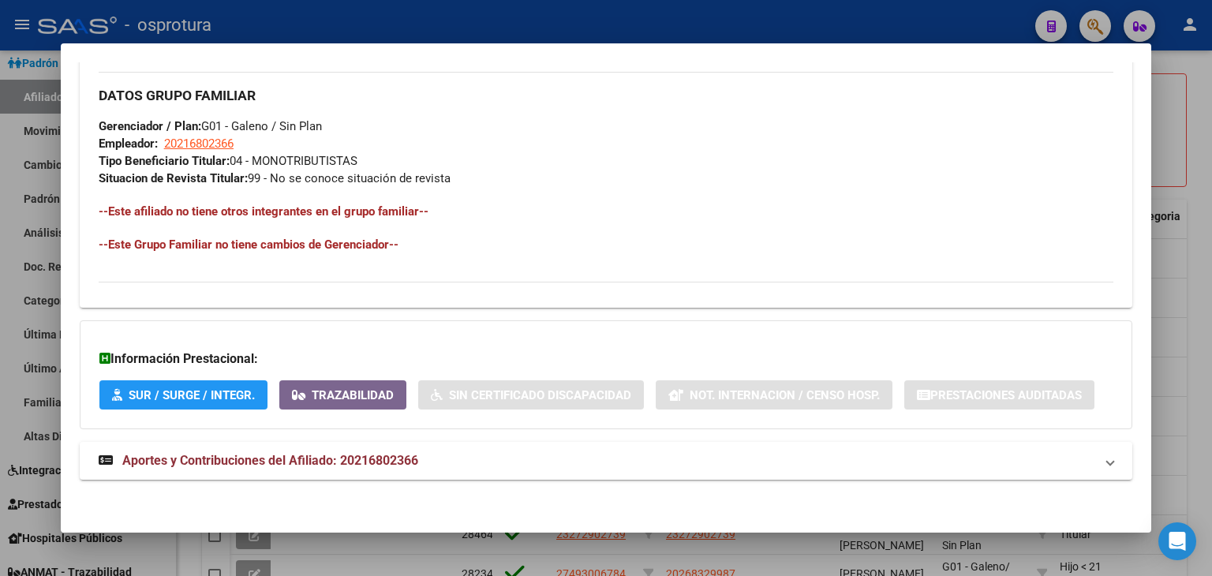
scroll to position [717, 0]
click at [1095, 457] on span "Aportes y Contribuciones del Afiliado: 20216802366" at bounding box center [603, 460] width 1009 height 19
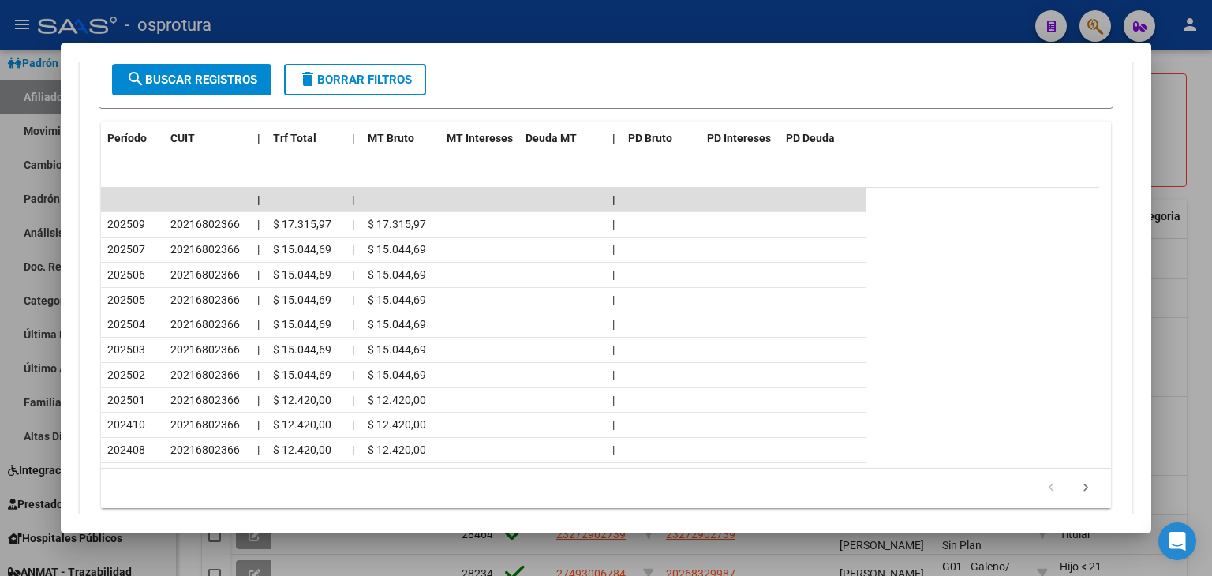
scroll to position [1361, 0]
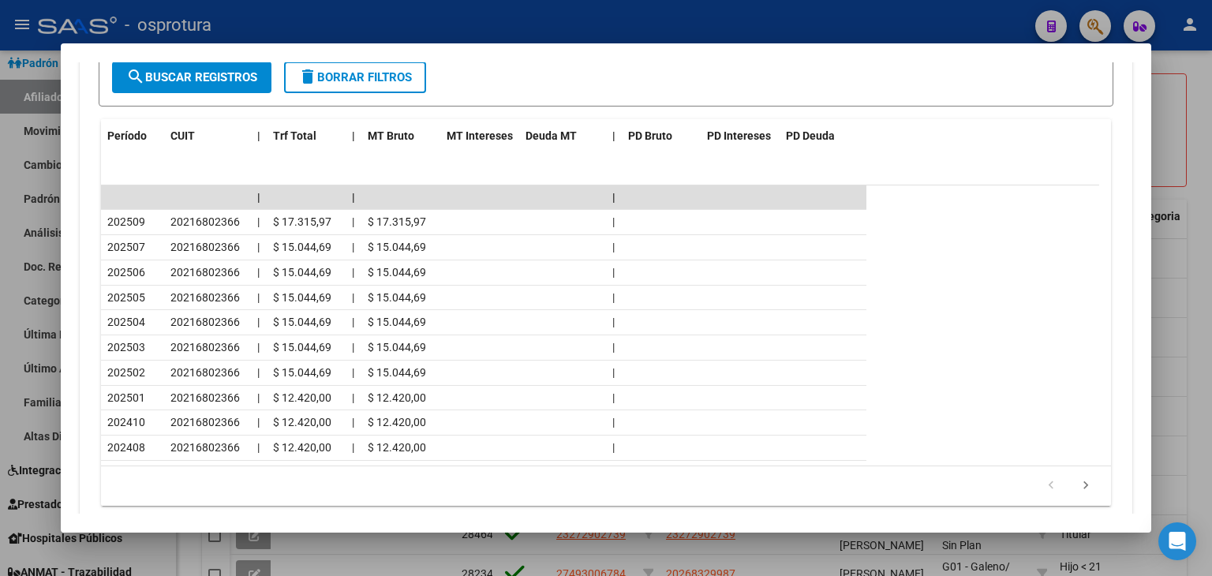
click at [1187, 149] on div at bounding box center [606, 288] width 1212 height 576
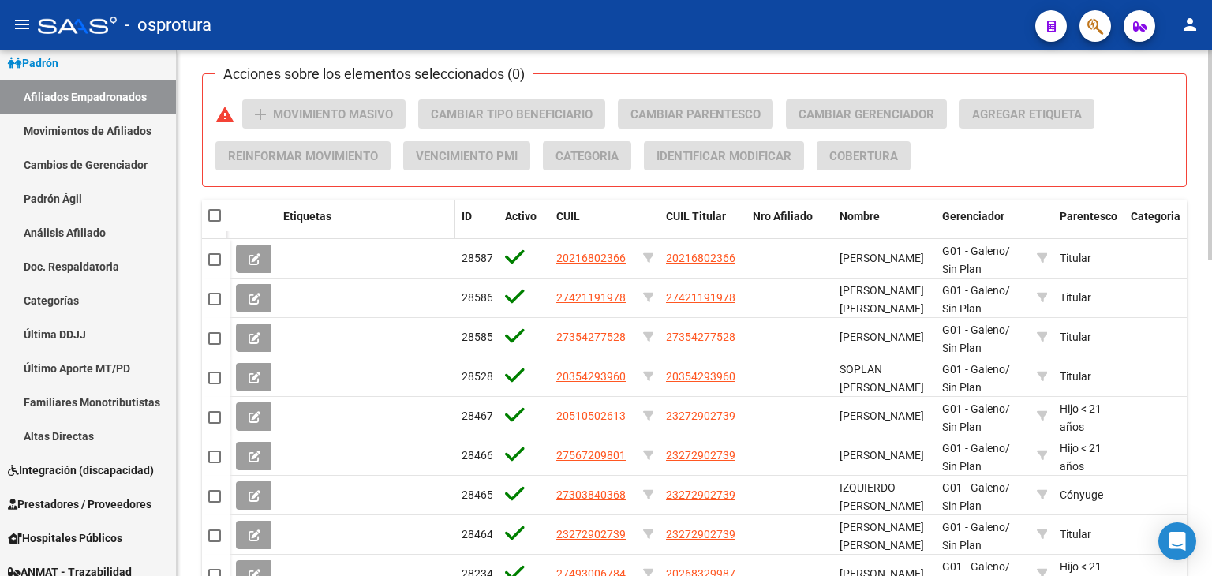
drag, startPoint x: 1187, startPoint y: 149, endPoint x: 385, endPoint y: 221, distance: 805.1
click at [385, 221] on div "Etiquetas" at bounding box center [366, 217] width 166 height 18
click at [73, 364] on link "Último Aporte MT/PD" at bounding box center [88, 368] width 176 height 34
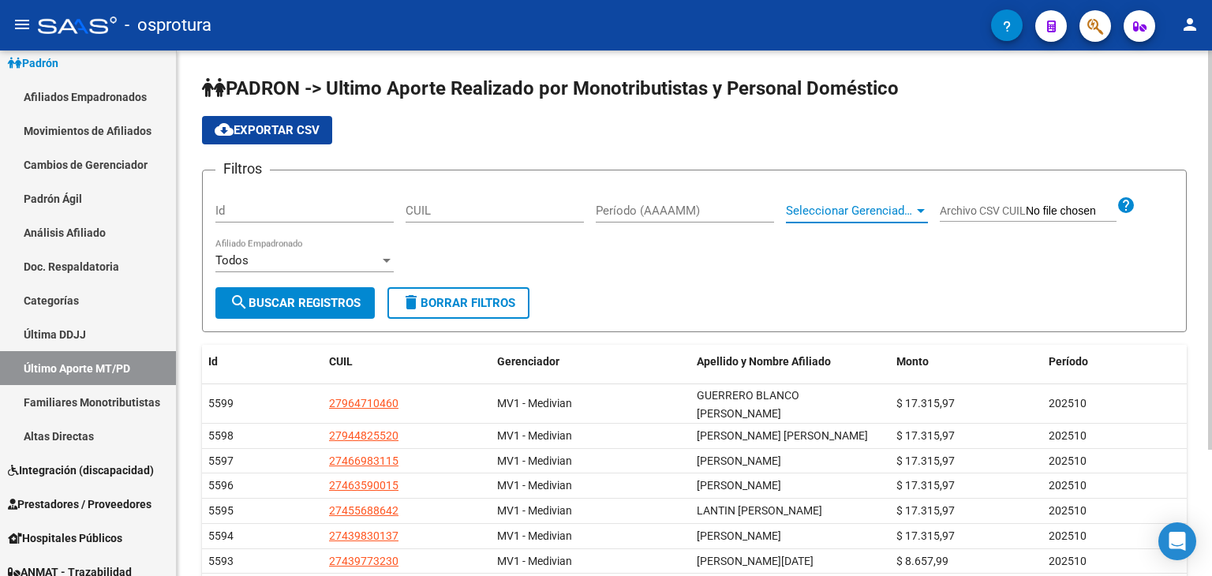
click at [843, 212] on span "Seleccionar Gerenciador" at bounding box center [850, 211] width 128 height 14
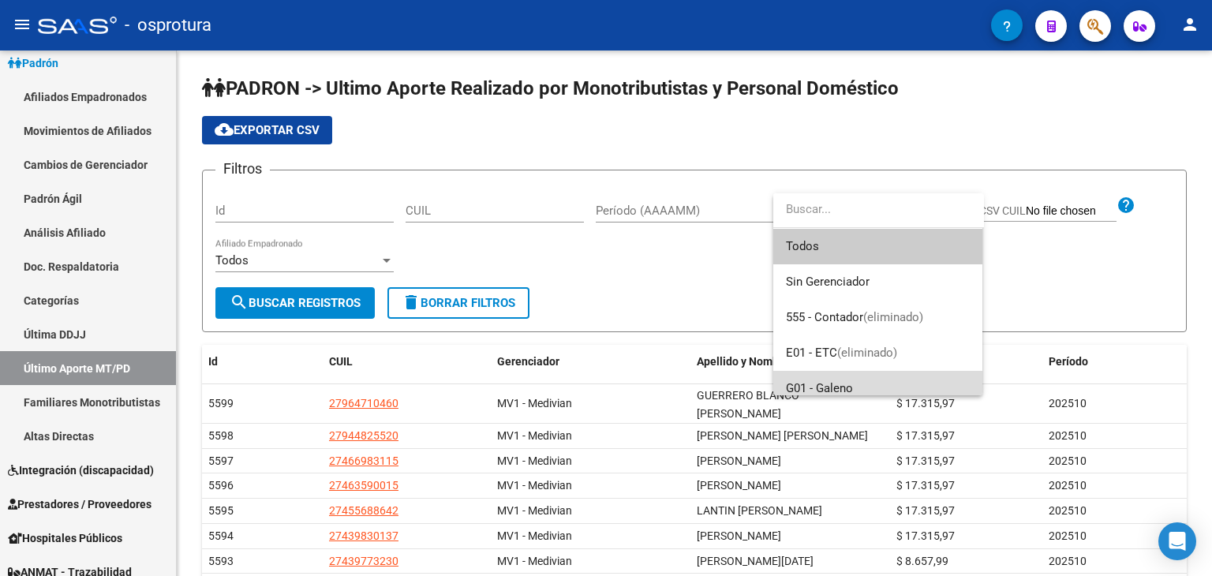
click at [856, 380] on span "G01 - Galeno" at bounding box center [878, 389] width 184 height 36
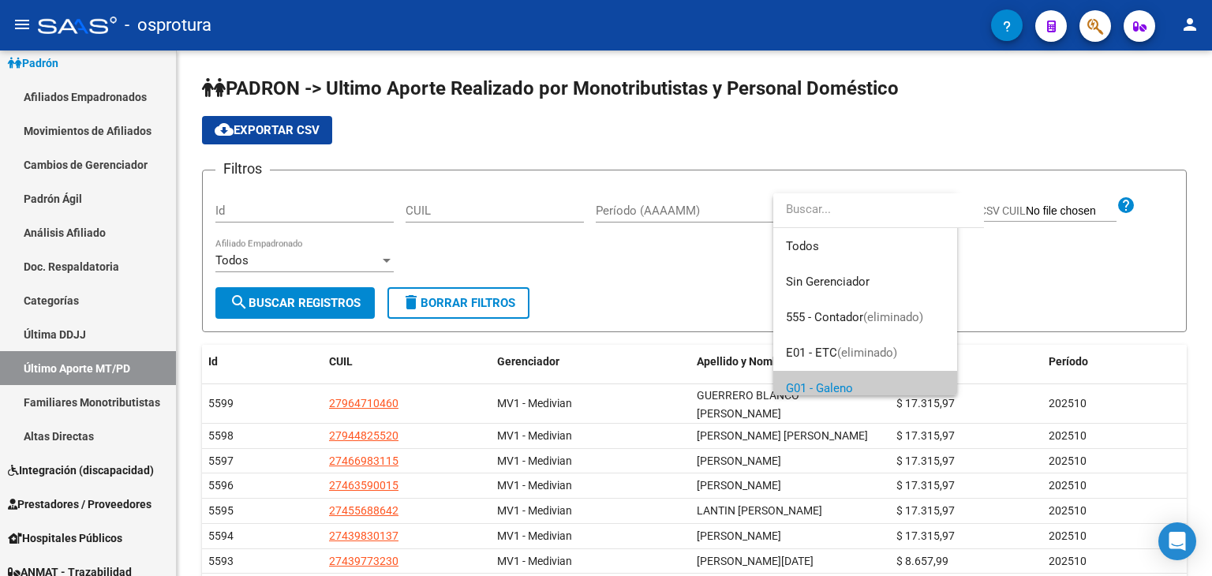
scroll to position [9, 0]
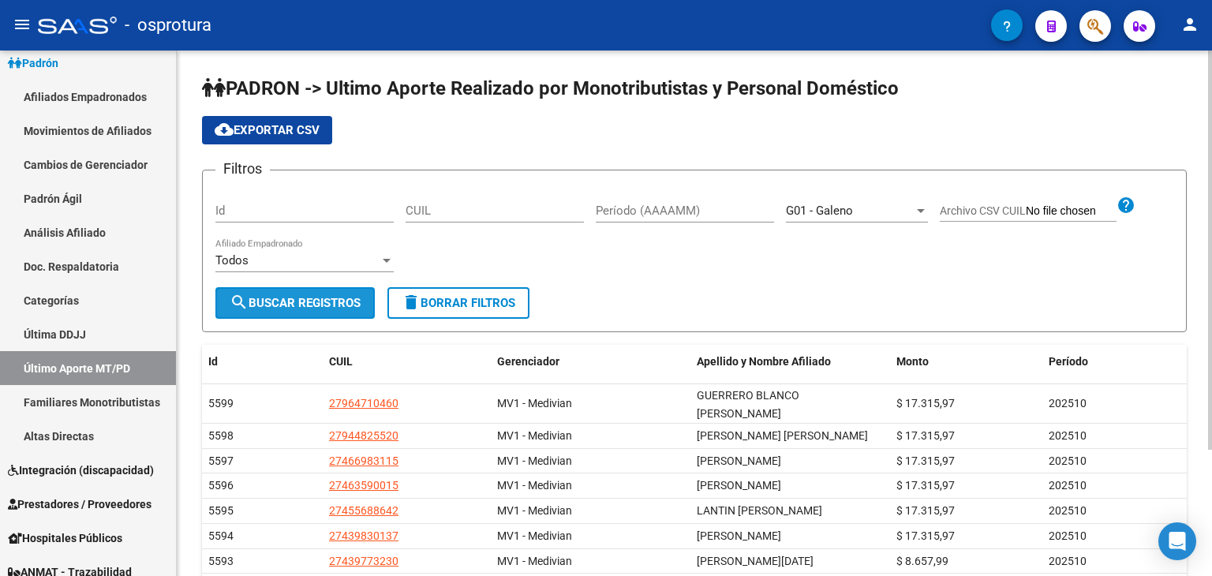
drag, startPoint x: 328, startPoint y: 287, endPoint x: 317, endPoint y: 304, distance: 19.5
click at [317, 304] on button "search Buscar Registros" at bounding box center [294, 303] width 159 height 32
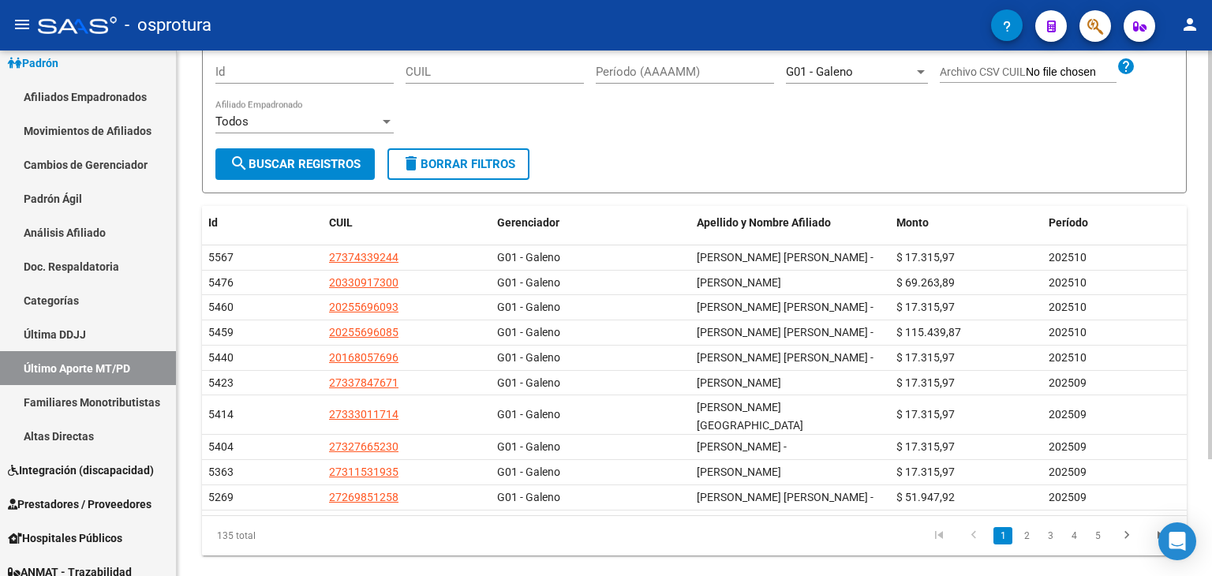
click at [1182, 447] on div "PADRON -> Ultimo Aporte Realizado por Monotributistas y Personal Doméstico clou…" at bounding box center [696, 259] width 1039 height 695
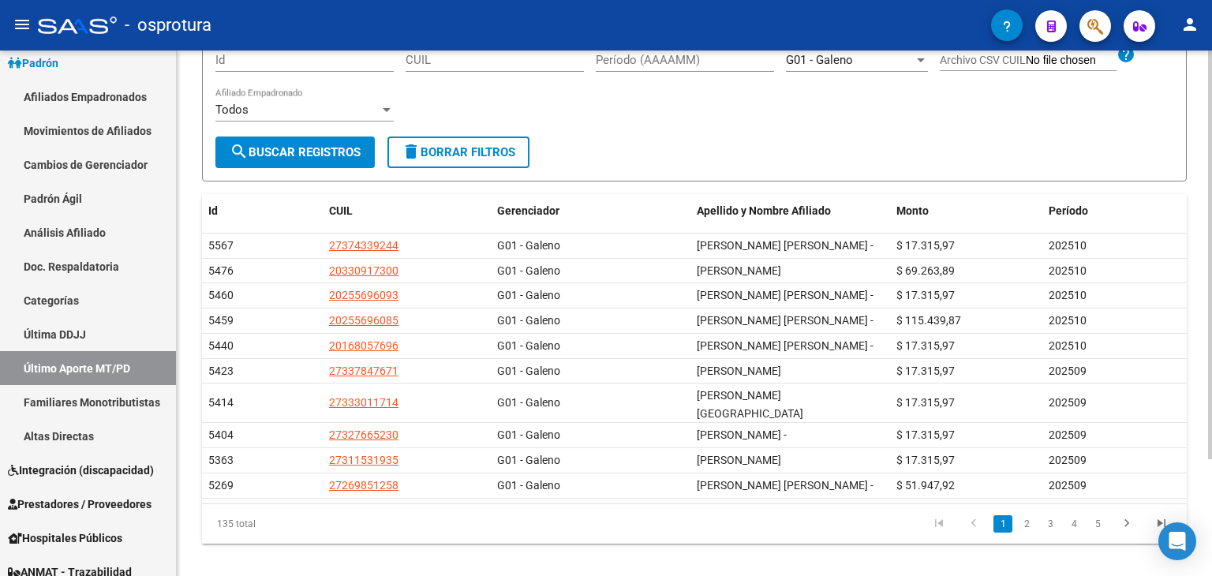
click at [1204, 282] on div "PADRON -> Ultimo Aporte Realizado por Monotributistas y Personal Doméstico clou…" at bounding box center [696, 247] width 1039 height 695
click at [1026, 515] on link "2" at bounding box center [1026, 523] width 19 height 17
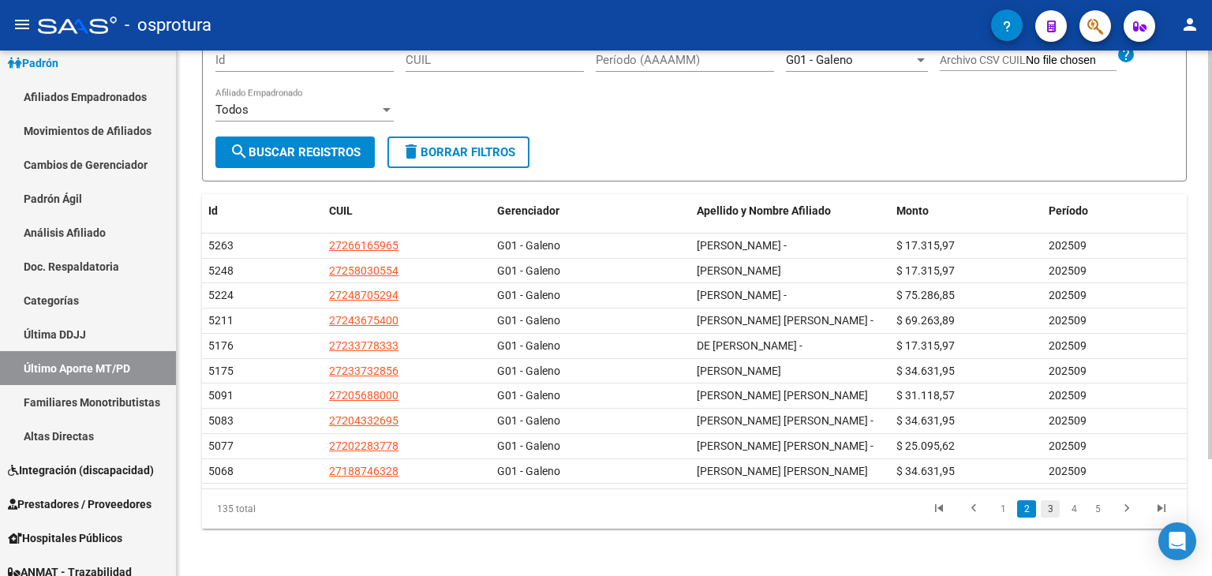
click at [1048, 506] on link "3" at bounding box center [1050, 508] width 19 height 17
click at [1077, 509] on link "4" at bounding box center [1074, 508] width 19 height 17
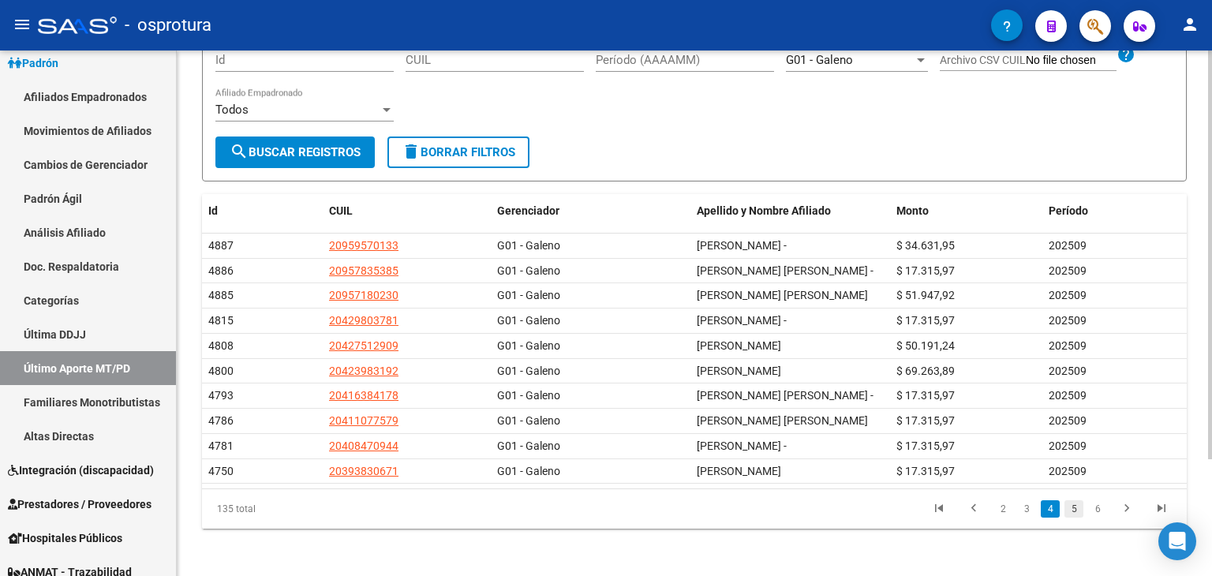
click at [1076, 506] on link "5" at bounding box center [1074, 508] width 19 height 17
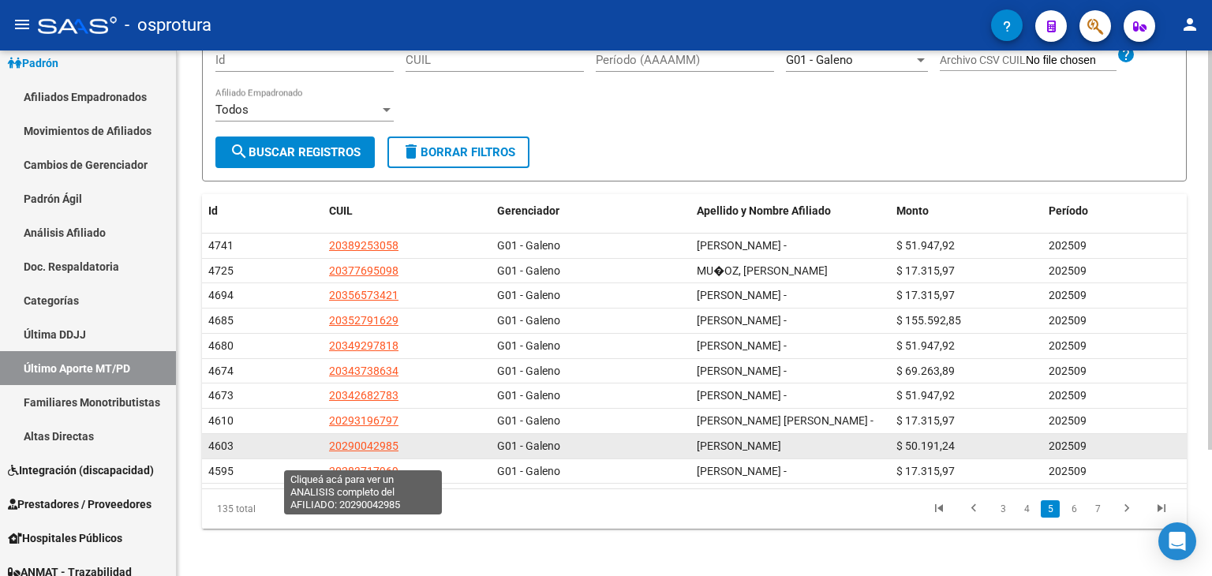
click at [378, 452] on span "20290042985" at bounding box center [363, 446] width 69 height 13
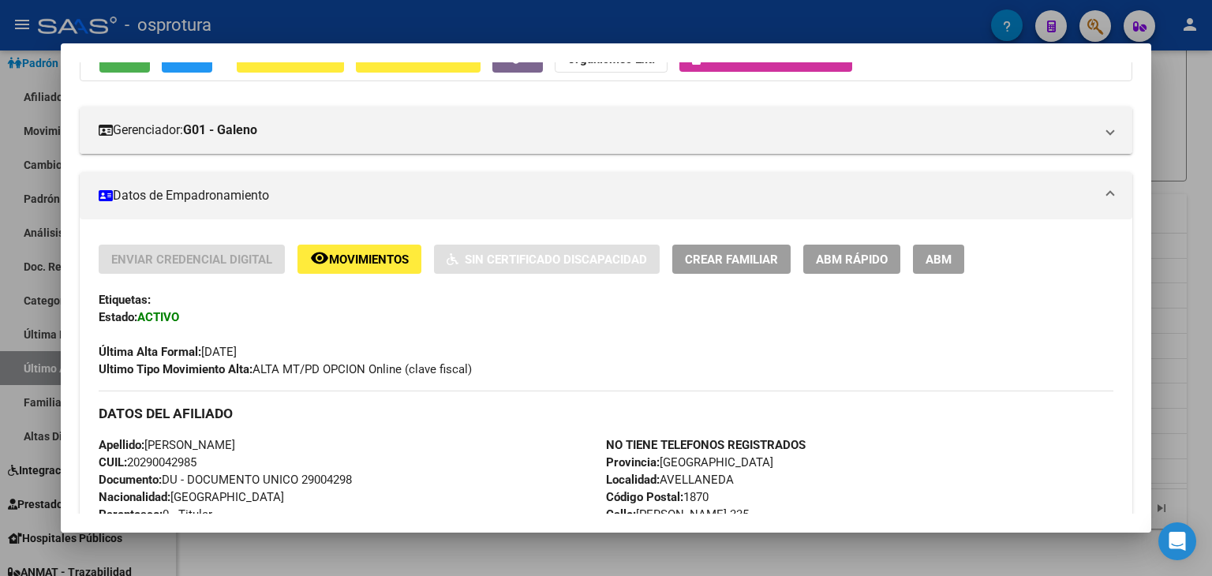
scroll to position [0, 0]
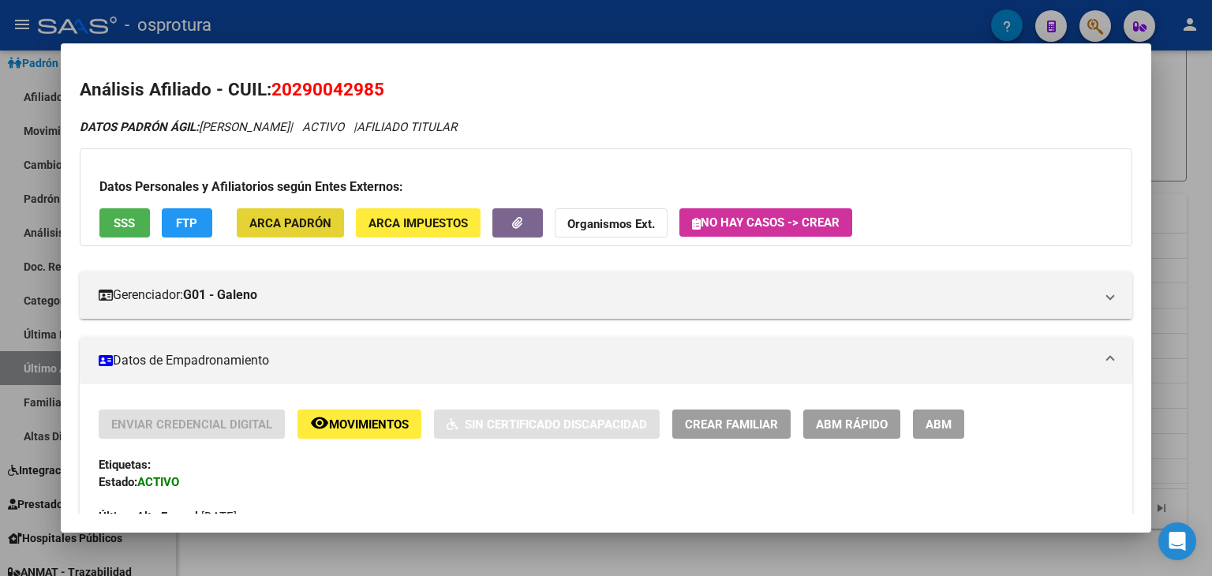
click at [290, 219] on span "ARCA Padrón" at bounding box center [290, 223] width 82 height 14
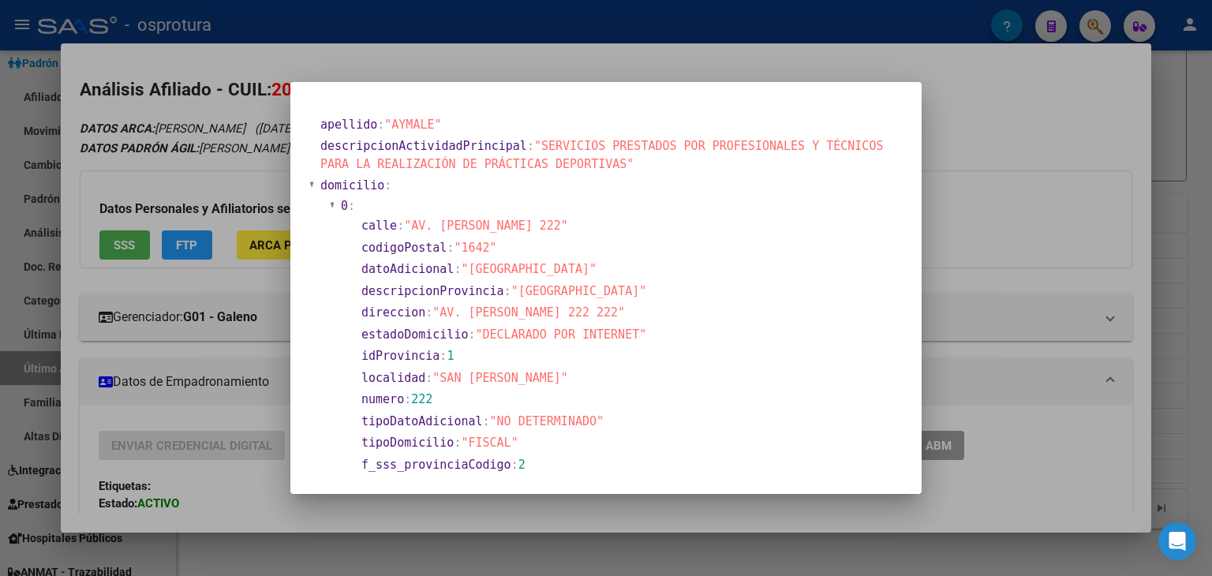
click at [1063, 216] on div at bounding box center [606, 288] width 1212 height 576
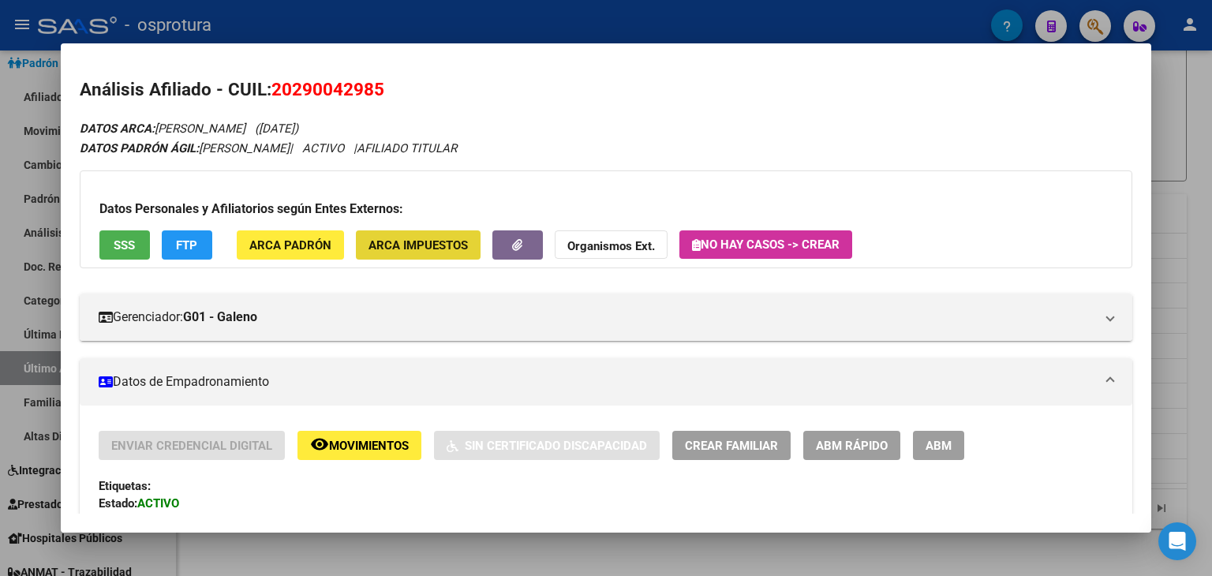
click at [432, 250] on span "ARCA Impuestos" at bounding box center [418, 245] width 99 height 14
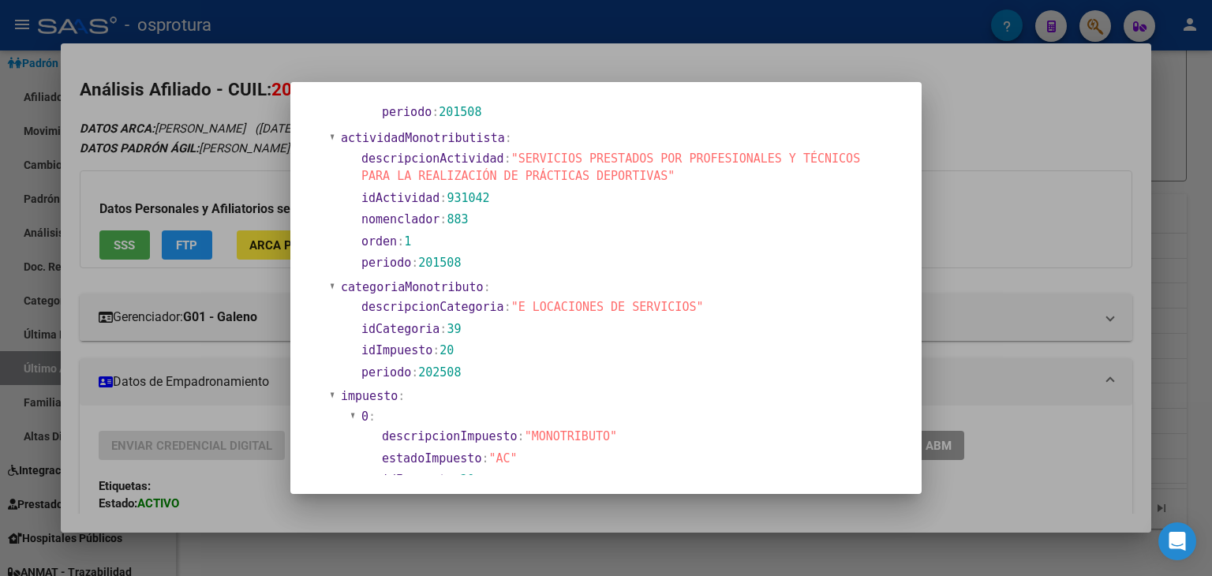
scroll to position [617, 0]
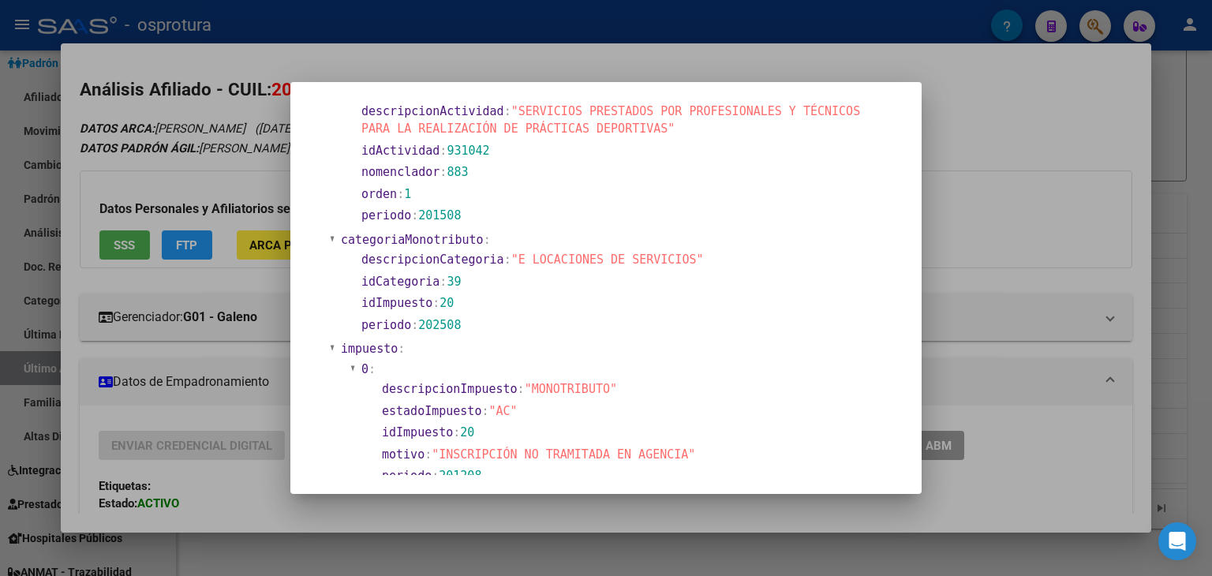
click at [1007, 185] on div at bounding box center [606, 288] width 1212 height 576
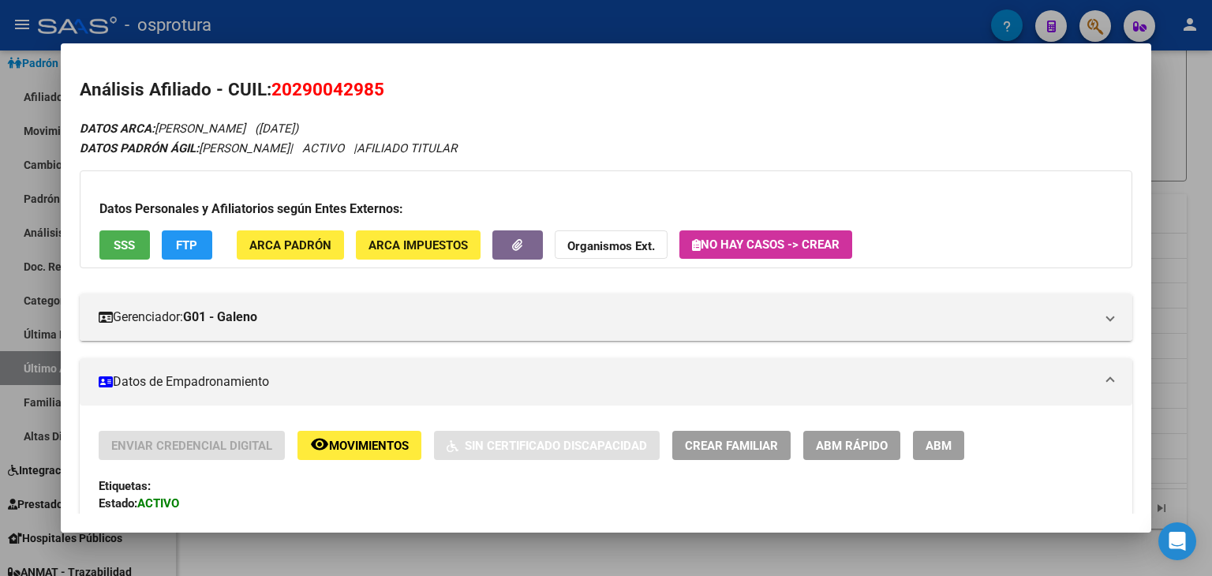
click at [1170, 188] on div at bounding box center [606, 288] width 1212 height 576
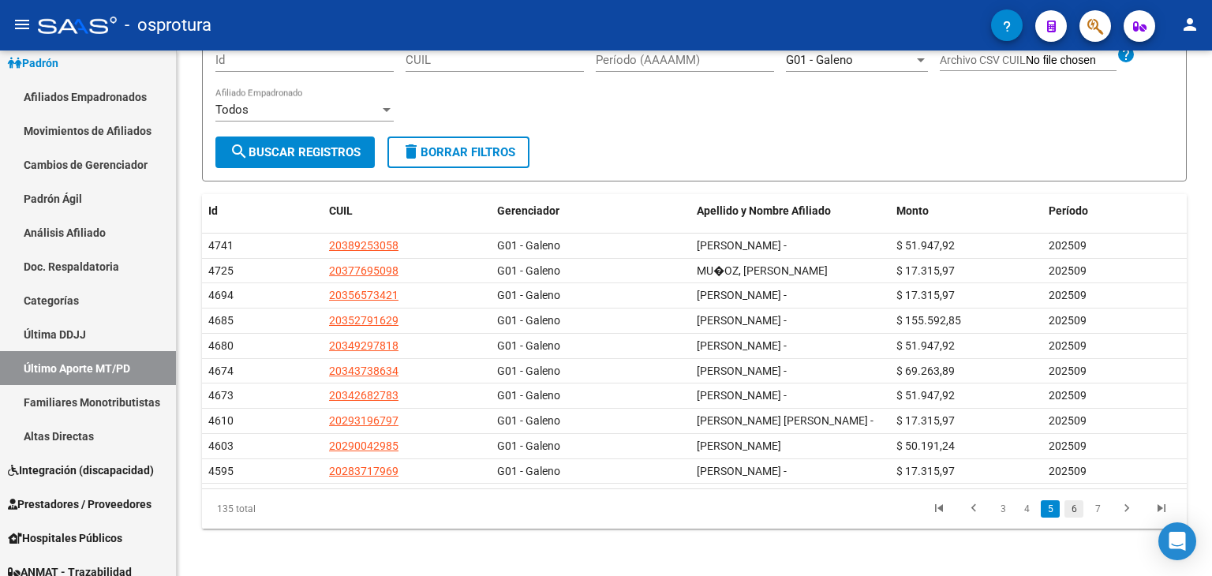
click at [1074, 518] on link "6" at bounding box center [1074, 508] width 19 height 17
click at [1210, 349] on div at bounding box center [1210, 369] width 4 height 409
click at [1196, 428] on div "PADRON -> Ultimo Aporte Realizado por Monotributistas y Personal Doméstico clou…" at bounding box center [696, 240] width 1039 height 680
click at [1071, 507] on link "7" at bounding box center [1074, 508] width 19 height 17
click at [1077, 504] on link "8" at bounding box center [1074, 508] width 19 height 17
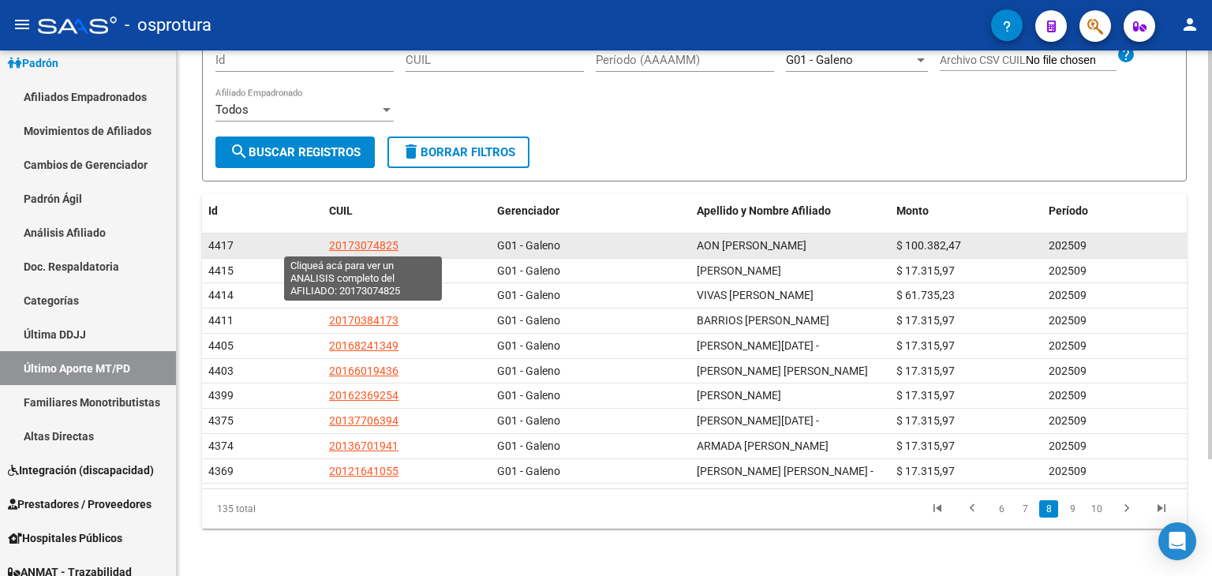
click at [376, 244] on span "20173074825" at bounding box center [363, 245] width 69 height 13
type textarea "20173074825"
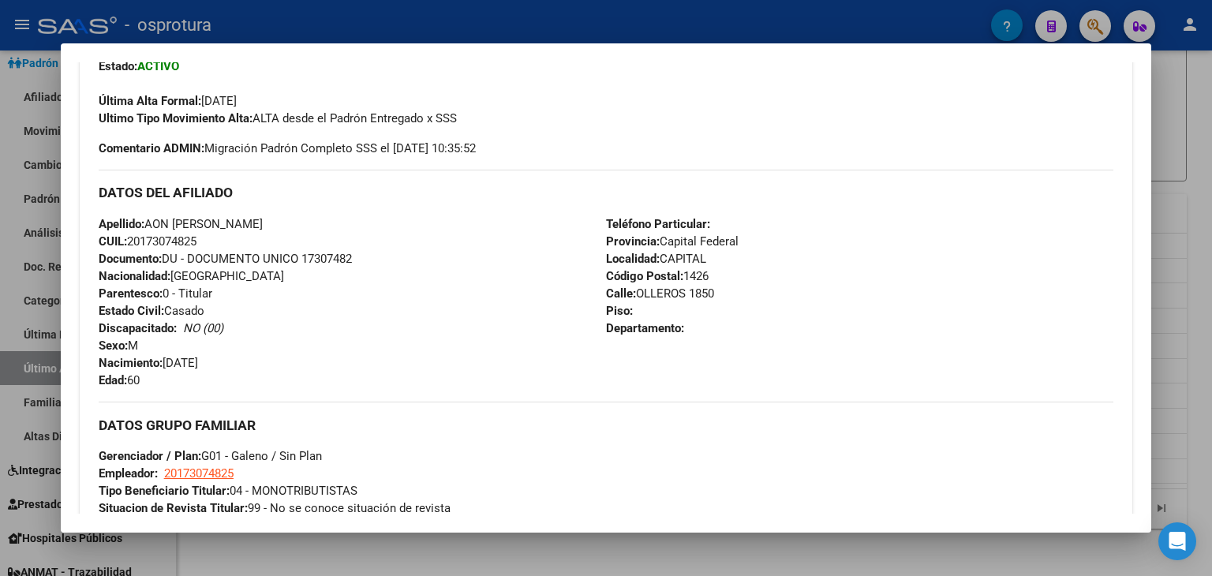
scroll to position [401, 0]
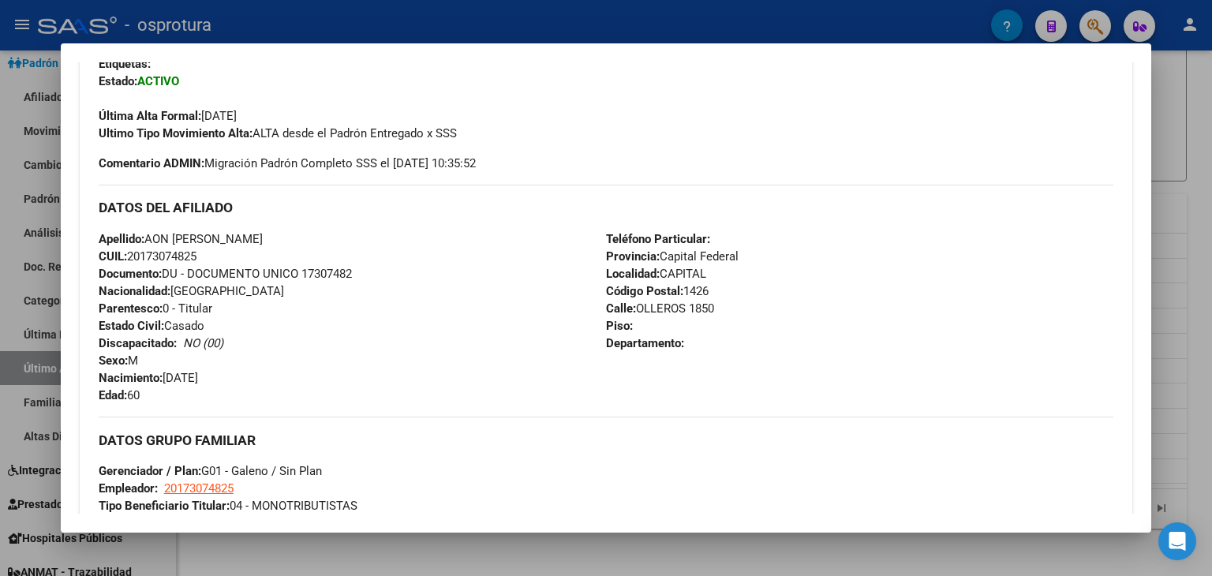
click at [1165, 199] on div at bounding box center [606, 288] width 1212 height 576
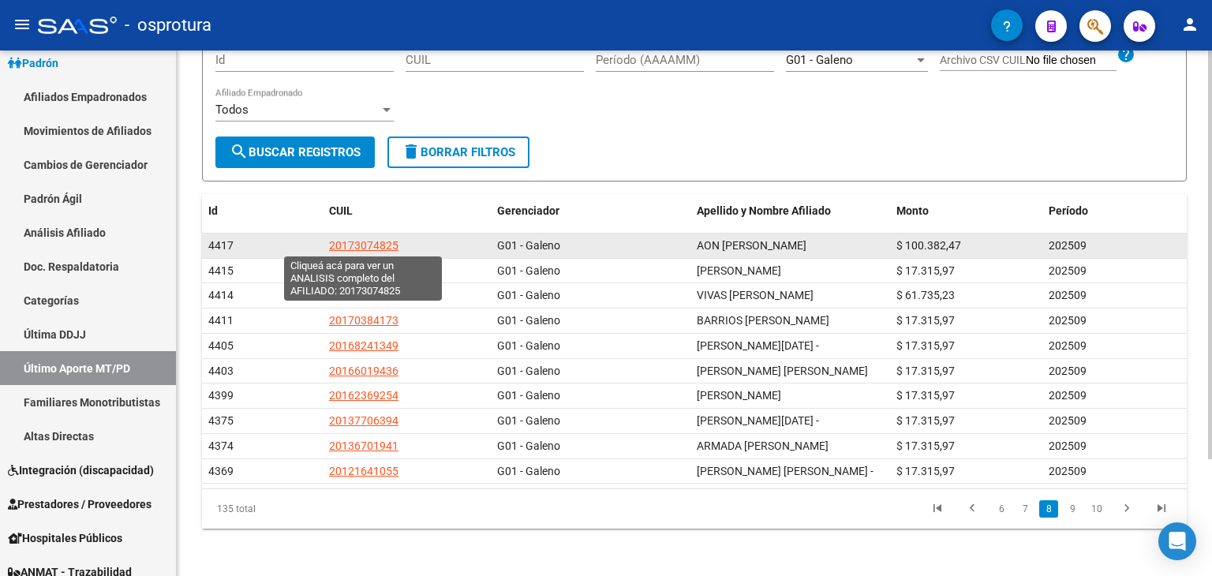
click at [386, 247] on span "20173074825" at bounding box center [363, 245] width 69 height 13
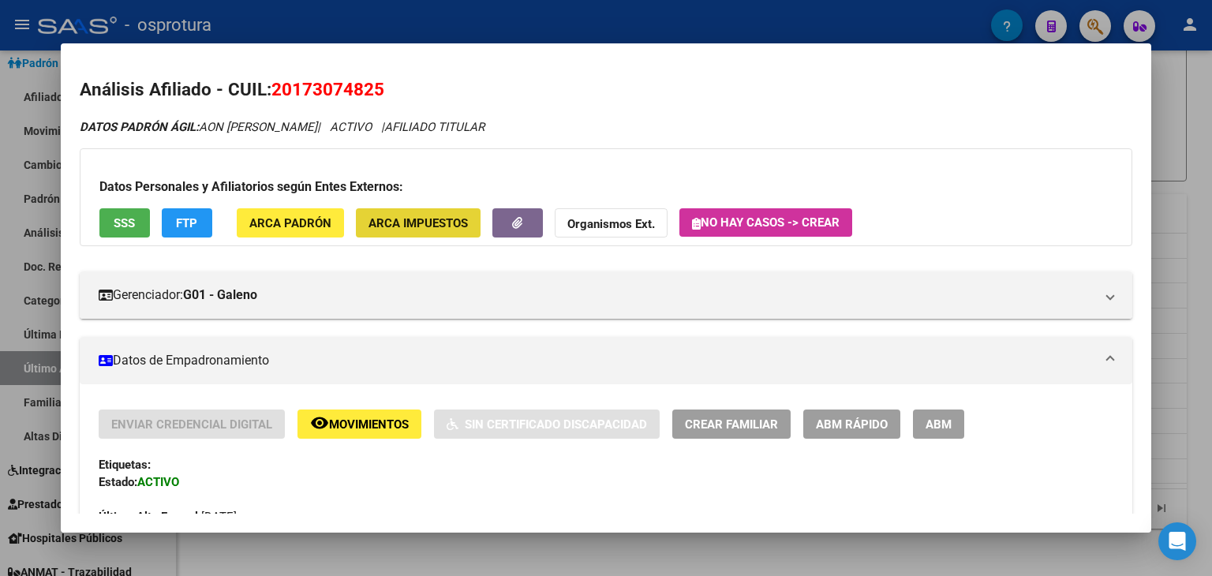
click at [411, 222] on span "ARCA Impuestos" at bounding box center [418, 223] width 99 height 14
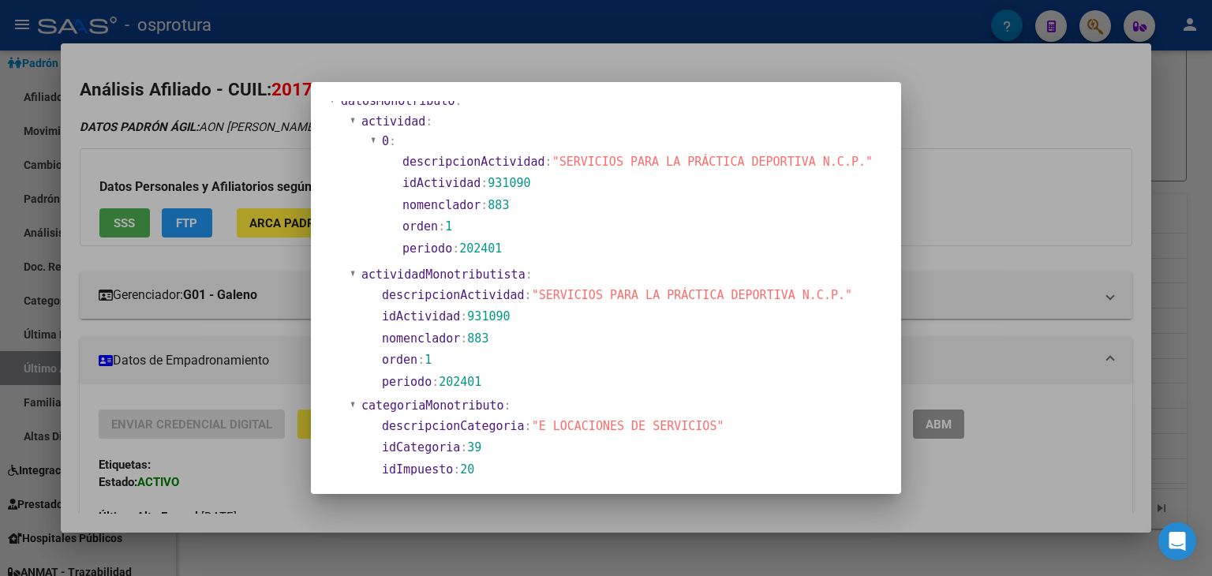
scroll to position [348, 0]
